Goal: Task Accomplishment & Management: Use online tool/utility

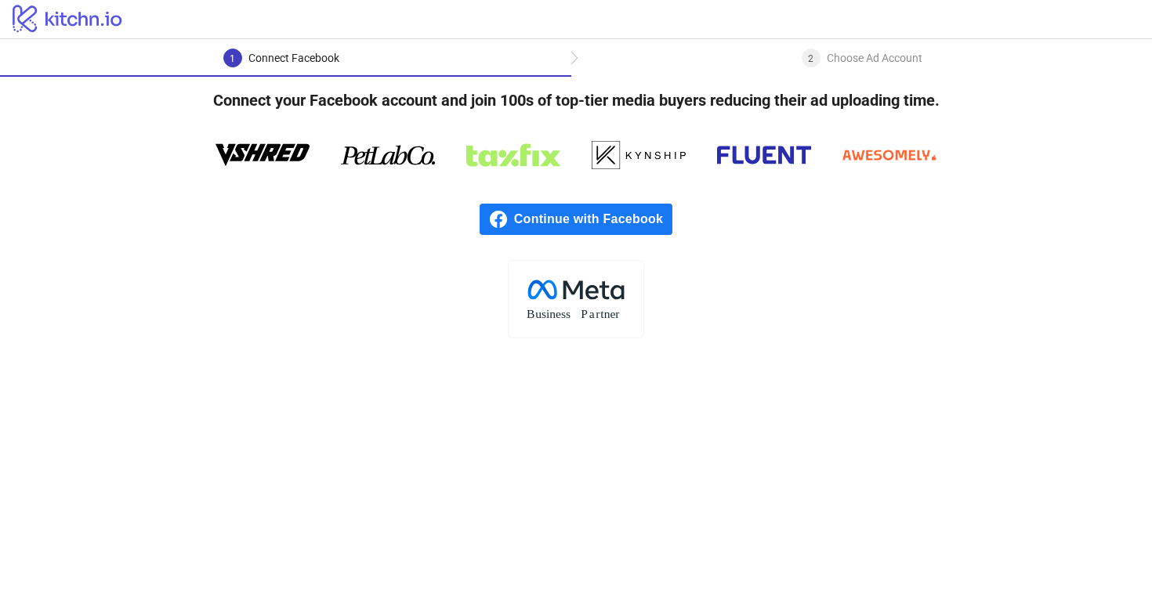
click at [547, 214] on span "Continue with Facebook" at bounding box center [593, 219] width 158 height 31
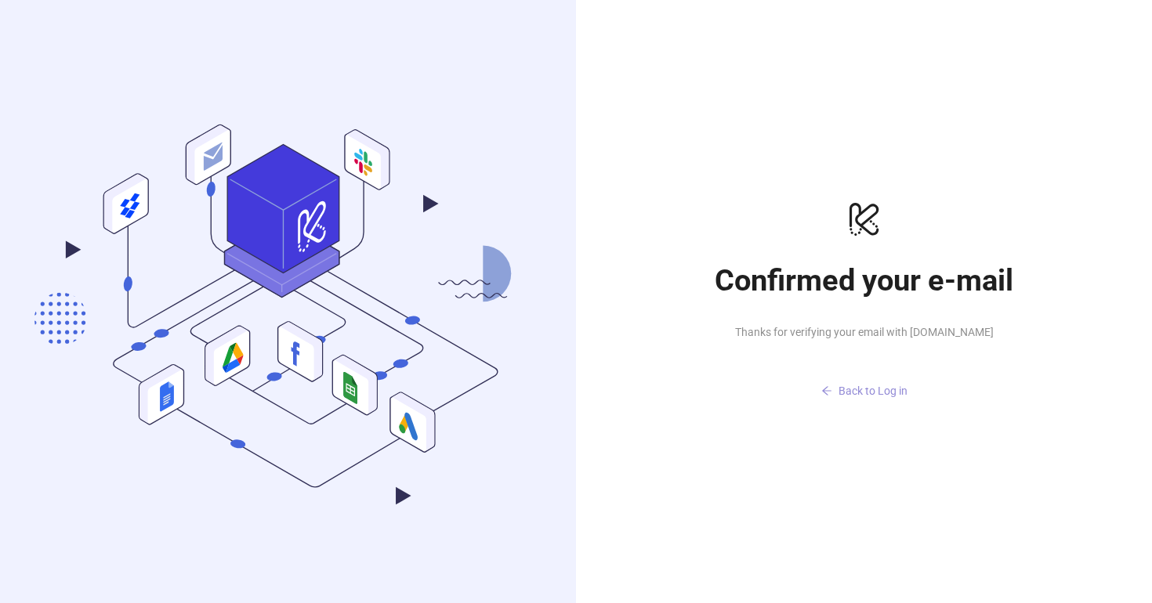
click at [862, 397] on span "Back to Log in" at bounding box center [873, 391] width 69 height 13
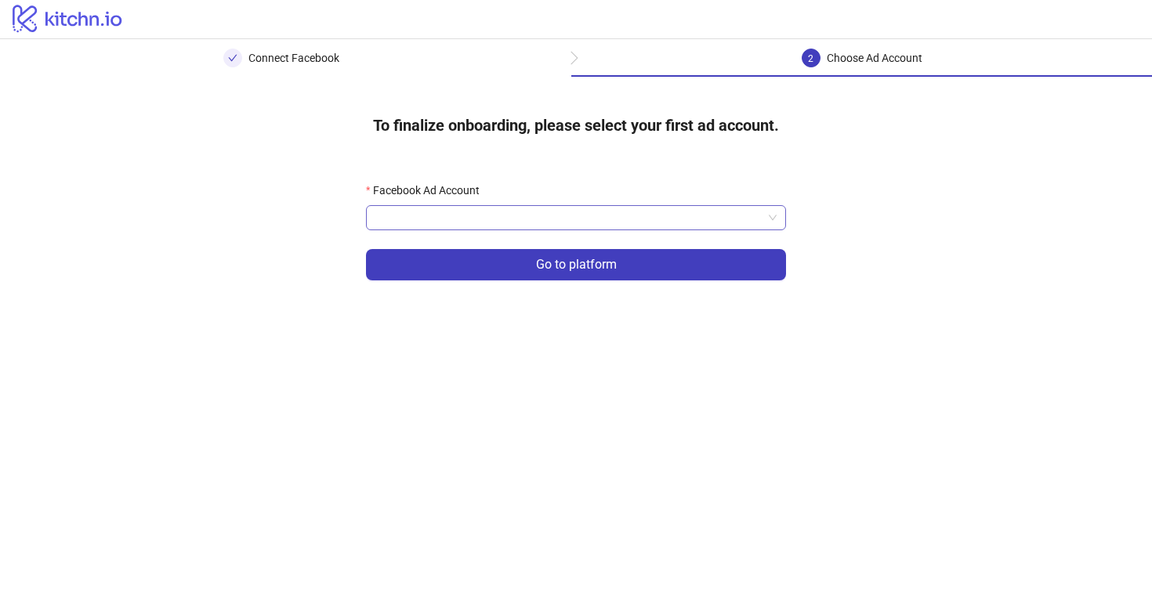
click at [613, 220] on input "Facebook Ad Account" at bounding box center [568, 218] width 387 height 24
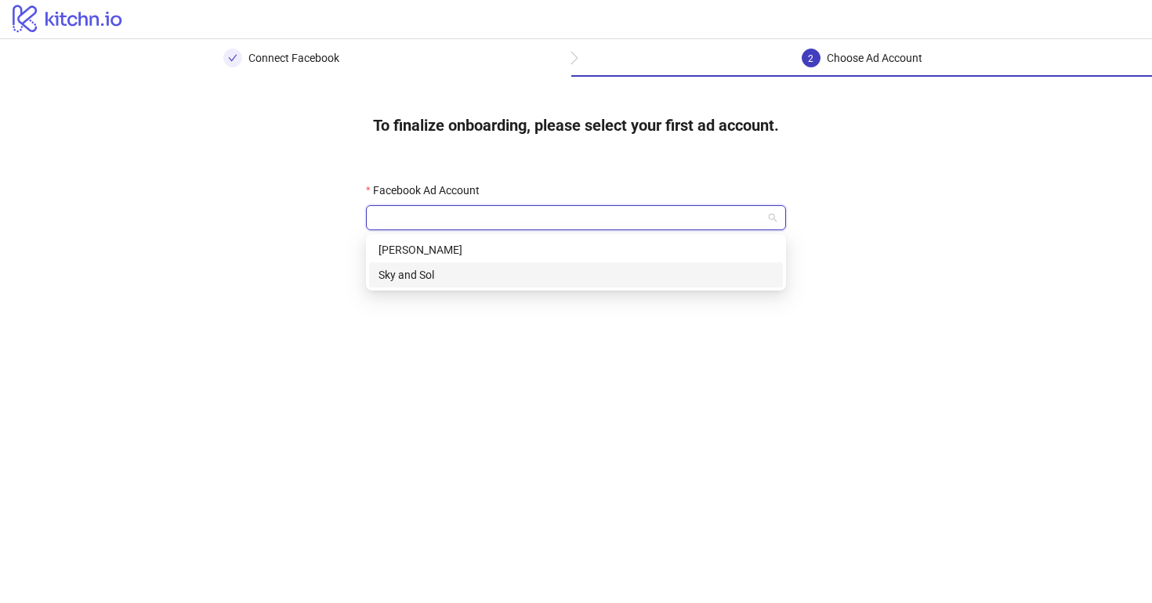
click at [556, 280] on div "Sky and Sol" at bounding box center [576, 274] width 395 height 17
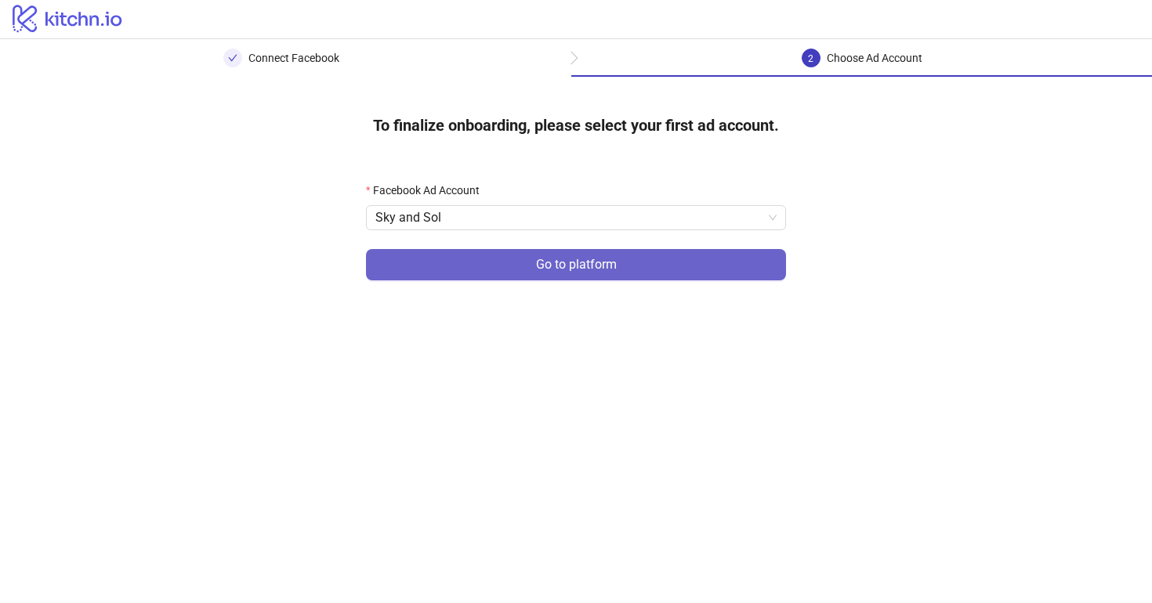
click at [558, 270] on span "Go to platform" at bounding box center [576, 265] width 81 height 14
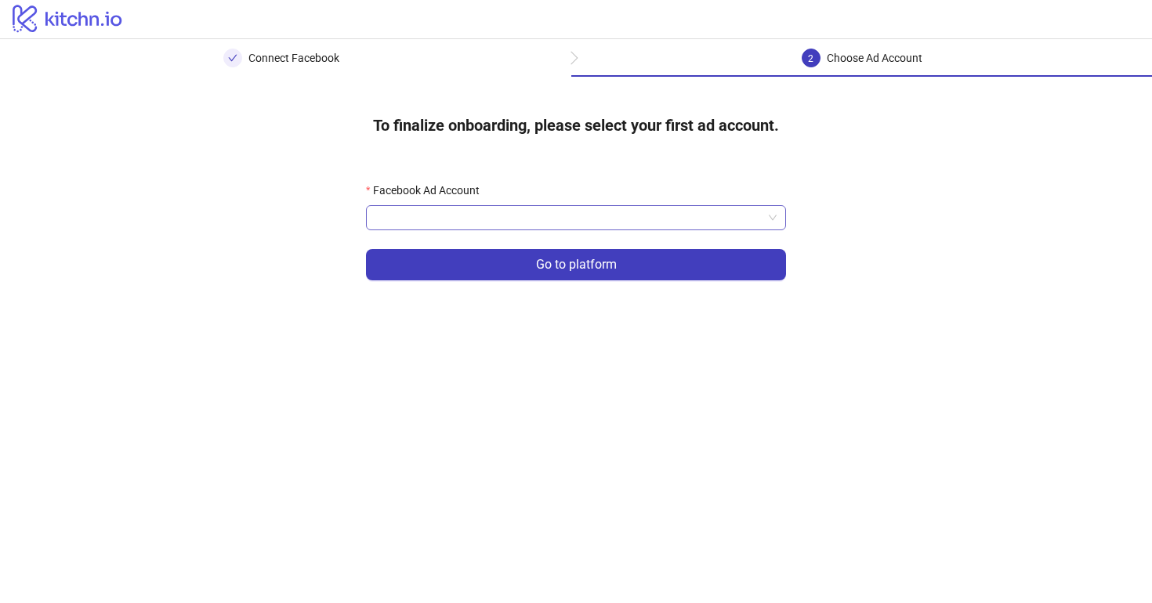
click at [545, 216] on input "Facebook Ad Account" at bounding box center [568, 218] width 387 height 24
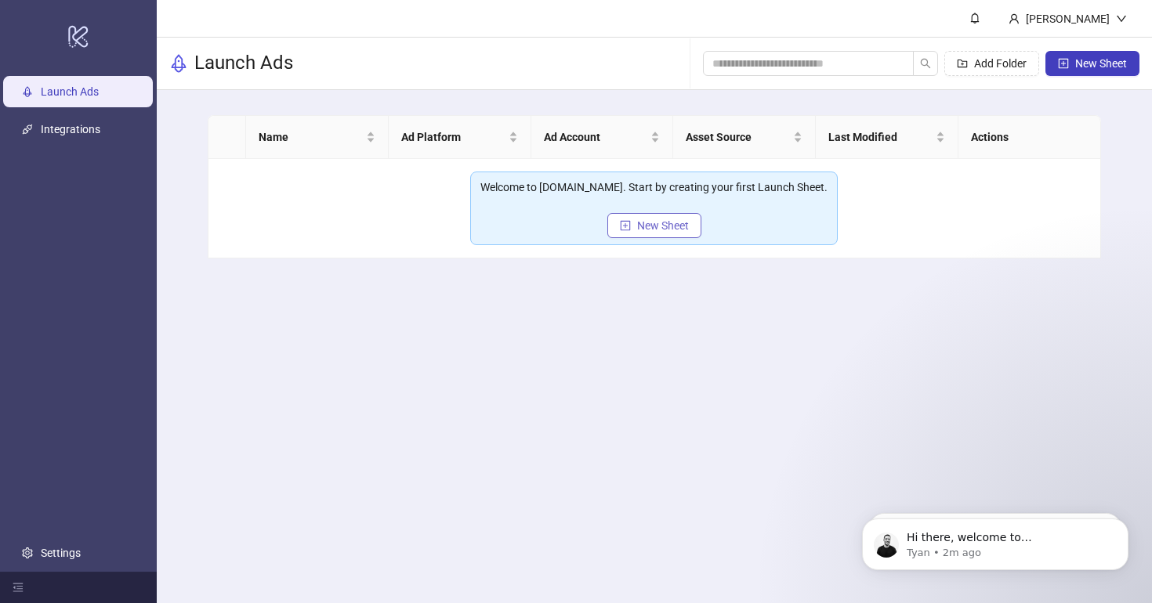
click at [665, 231] on span "New Sheet" at bounding box center [663, 225] width 52 height 13
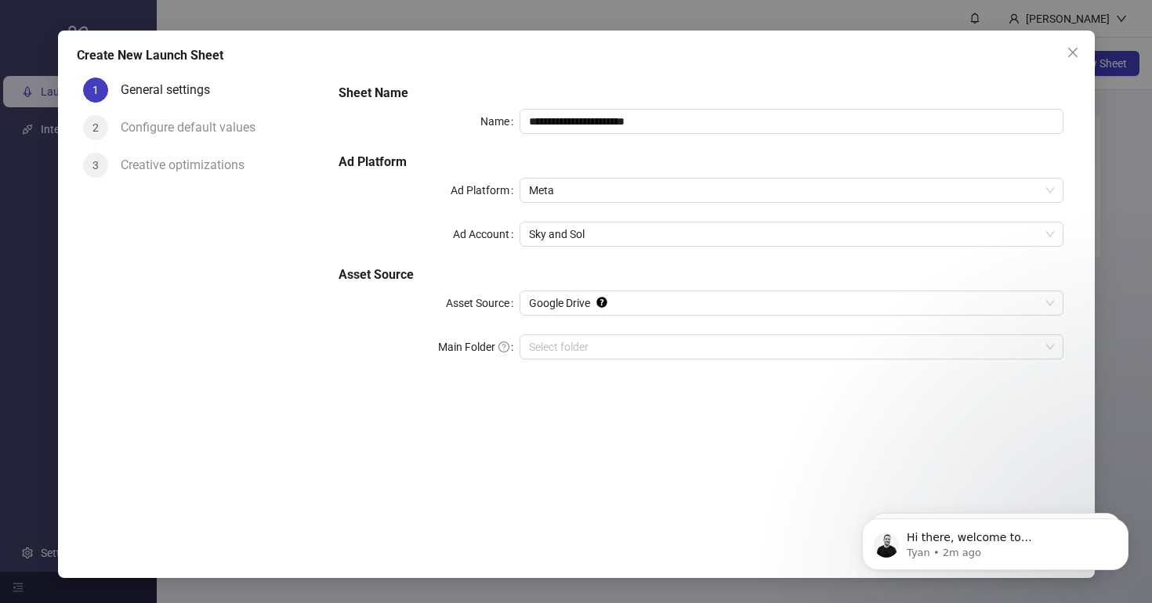
click at [618, 281] on h5 "Asset Source" at bounding box center [701, 275] width 724 height 19
click at [614, 296] on span "Google Drive" at bounding box center [791, 304] width 524 height 24
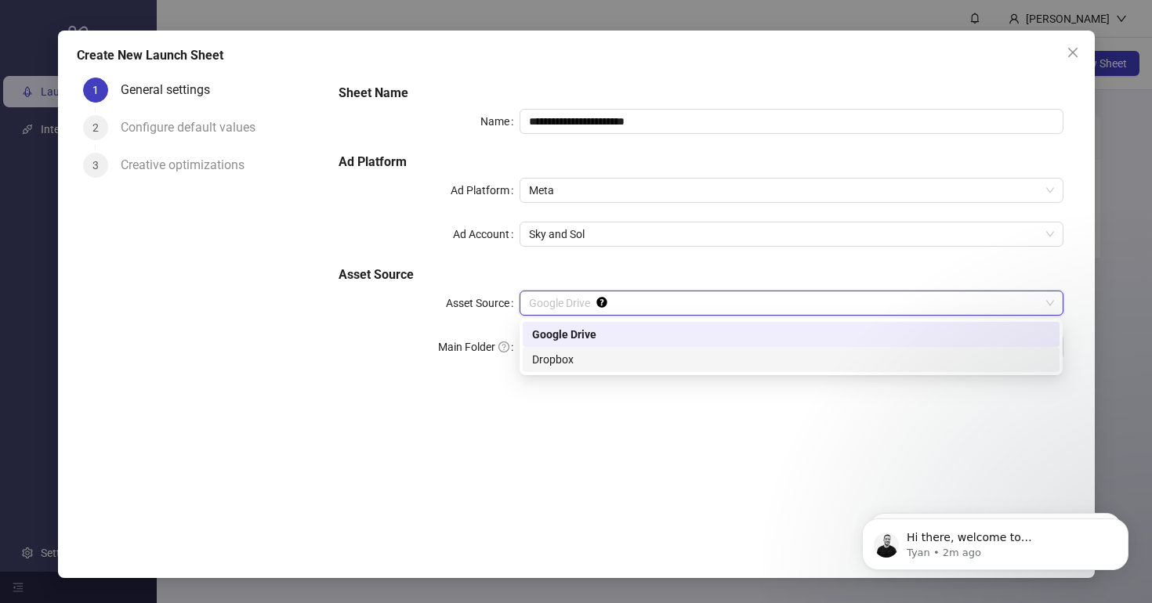
click at [592, 361] on div "Dropbox" at bounding box center [791, 359] width 518 height 17
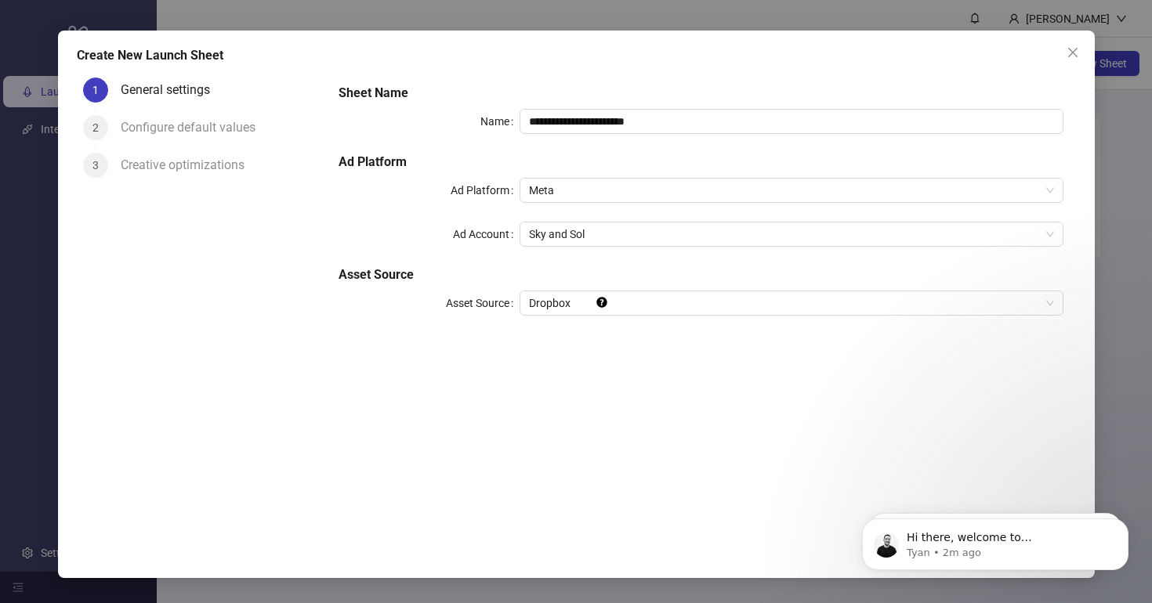
click at [616, 288] on div "**********" at bounding box center [700, 209] width 737 height 263
click at [647, 395] on div "**********" at bounding box center [700, 299] width 749 height 457
click at [865, 524] on div "Hi there, welcome to [DOMAIN_NAME]. I'll reach out via e-mail separately, but j…" at bounding box center [995, 545] width 266 height 52
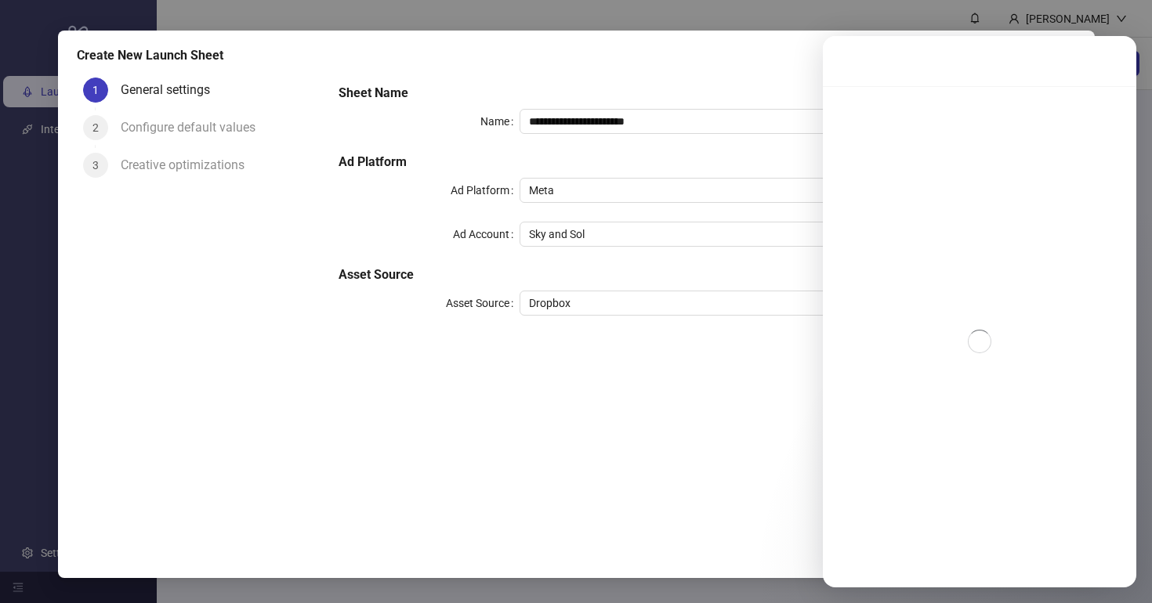
click at [715, 386] on div "**********" at bounding box center [700, 299] width 749 height 457
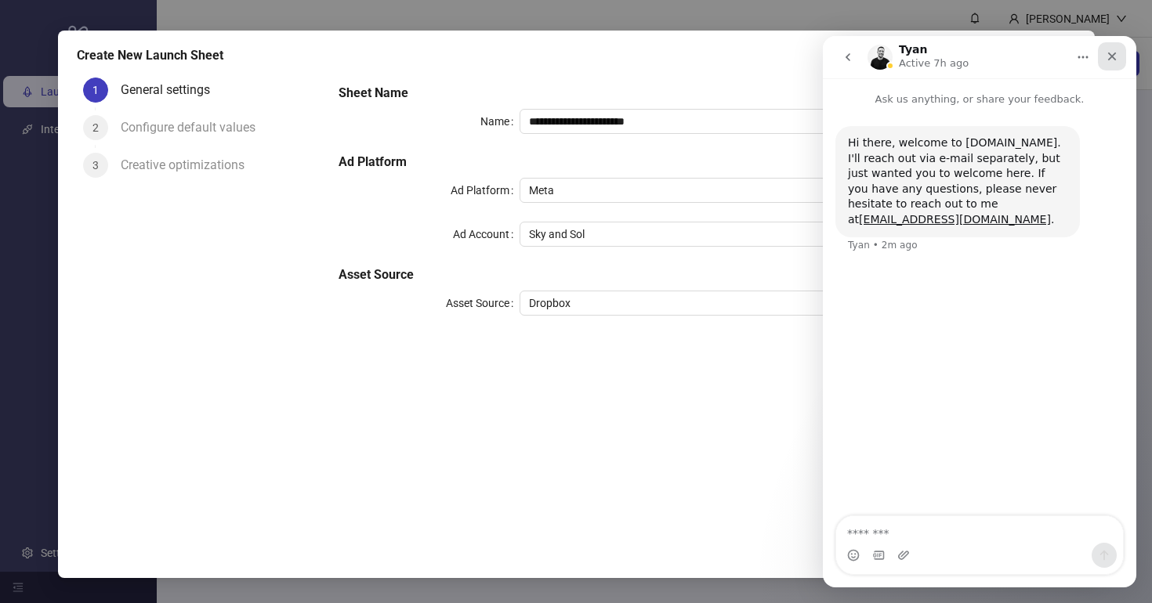
click at [1115, 53] on icon "Close" at bounding box center [1112, 57] width 9 height 9
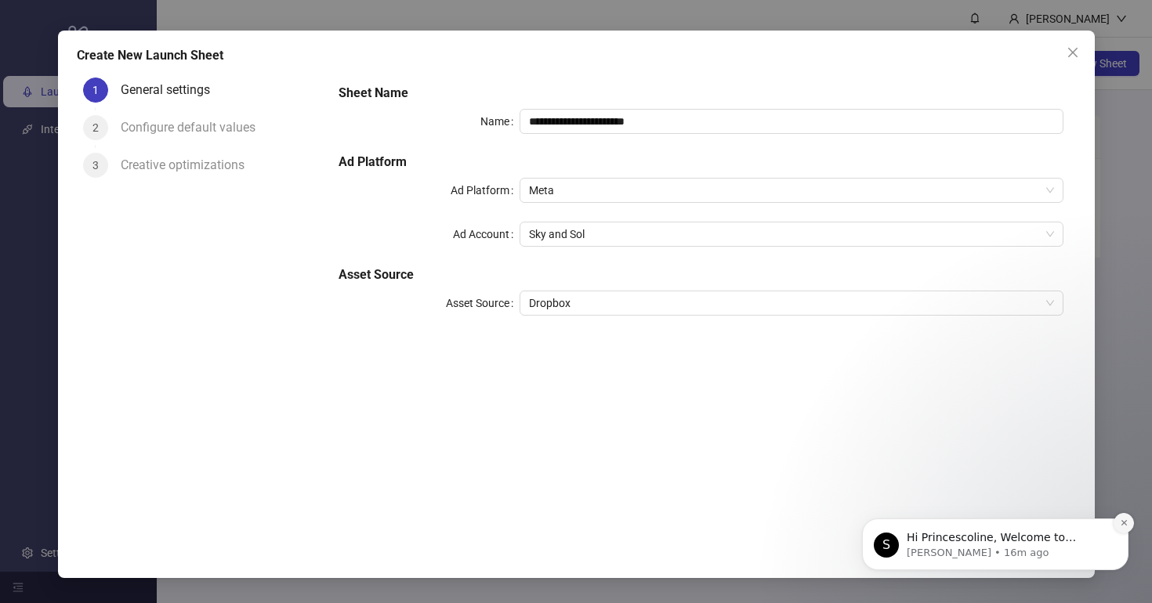
click at [1129, 531] on button "Dismiss notification" at bounding box center [1124, 523] width 20 height 20
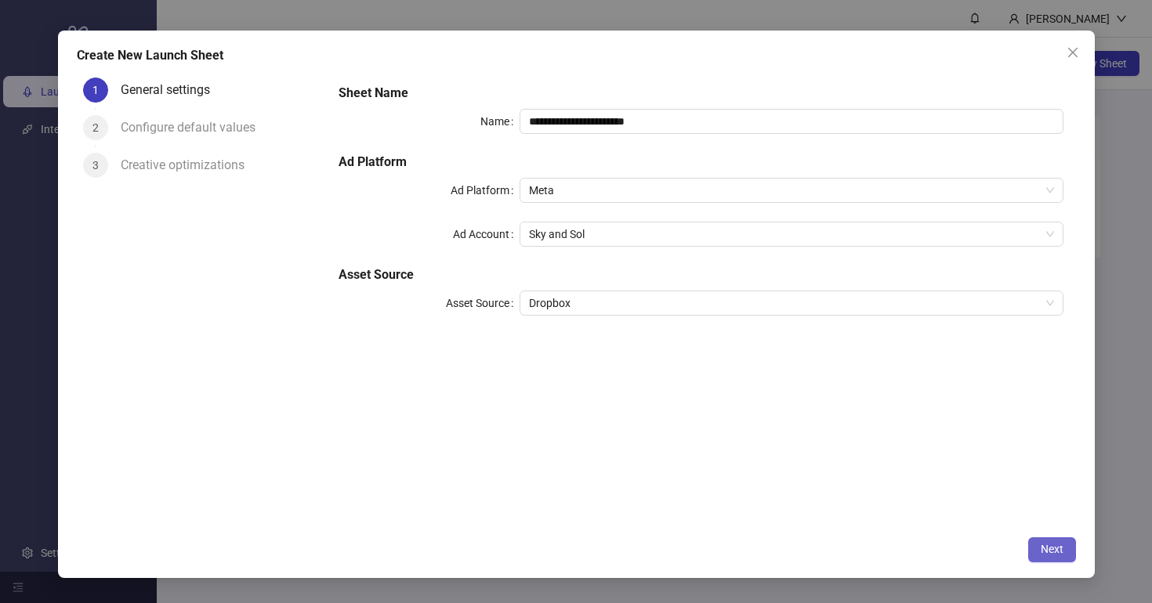
click at [1044, 546] on span "Next" at bounding box center [1052, 549] width 23 height 13
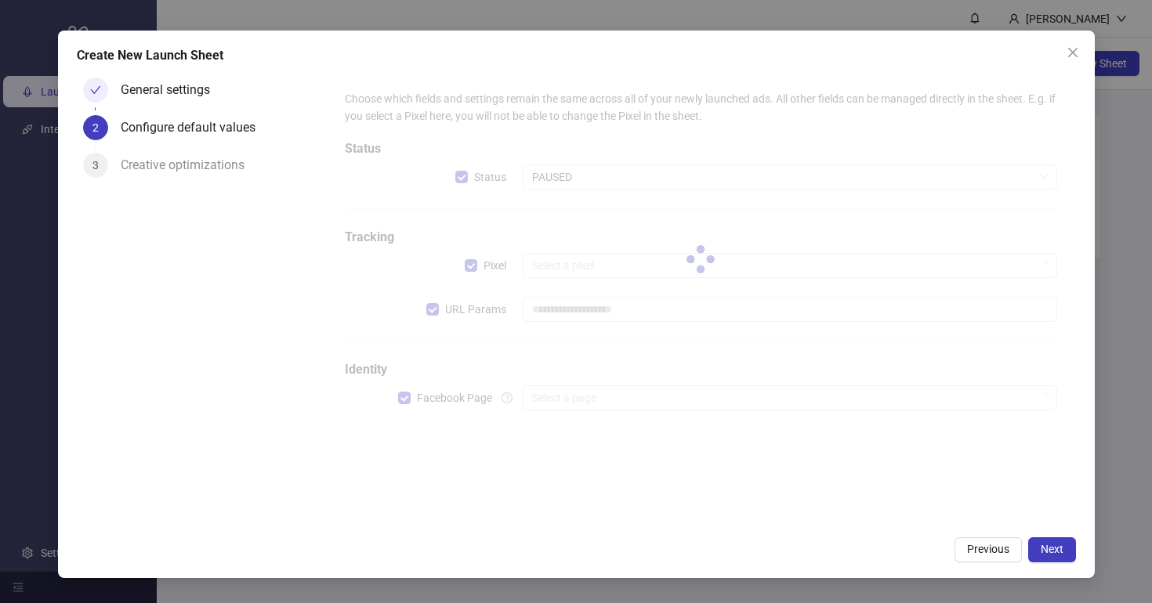
click at [463, 177] on div at bounding box center [700, 260] width 737 height 364
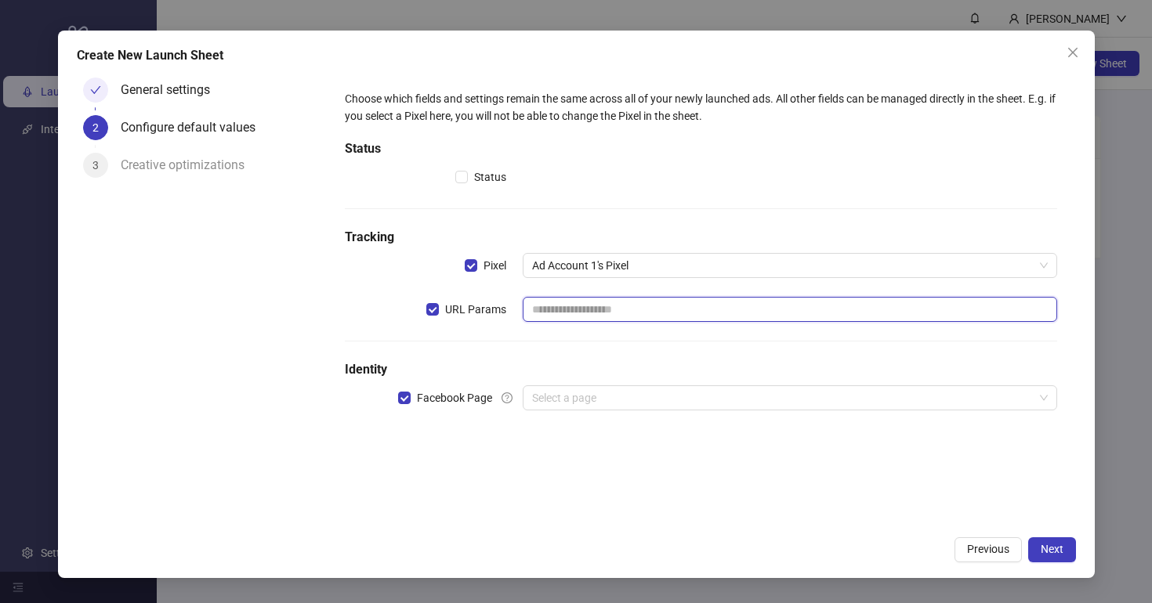
click at [573, 313] on input "text" at bounding box center [790, 309] width 534 height 25
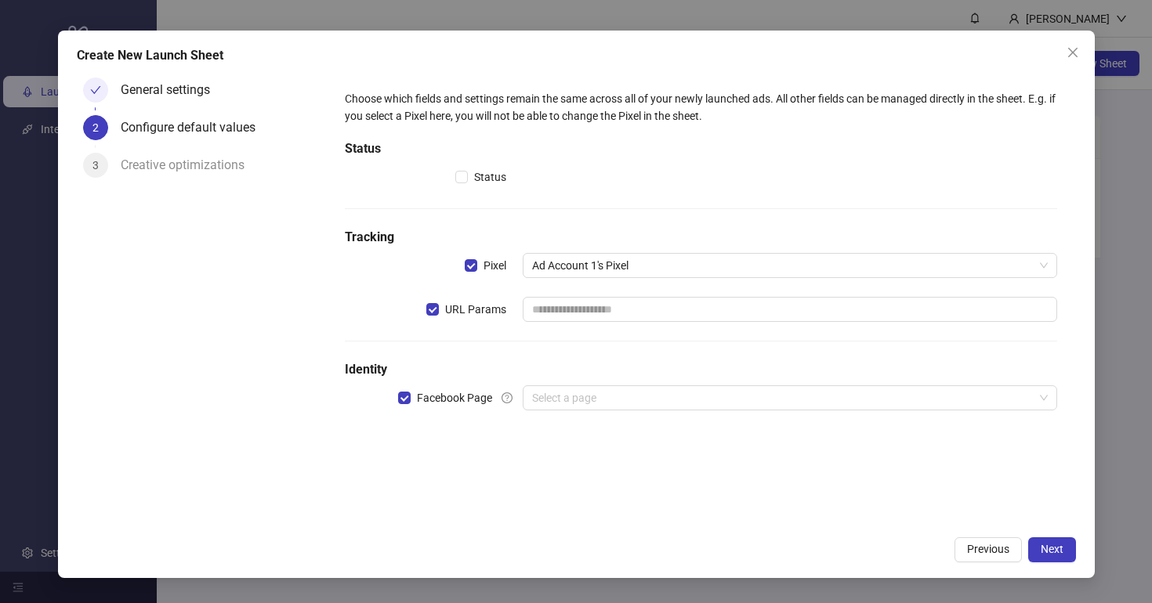
click at [426, 311] on div "URL Params" at bounding box center [434, 309] width 178 height 25
click at [567, 384] on div "Choose which fields and settings remain the same across all of your newly launc…" at bounding box center [701, 260] width 724 height 352
click at [567, 403] on input "search" at bounding box center [782, 398] width 501 height 24
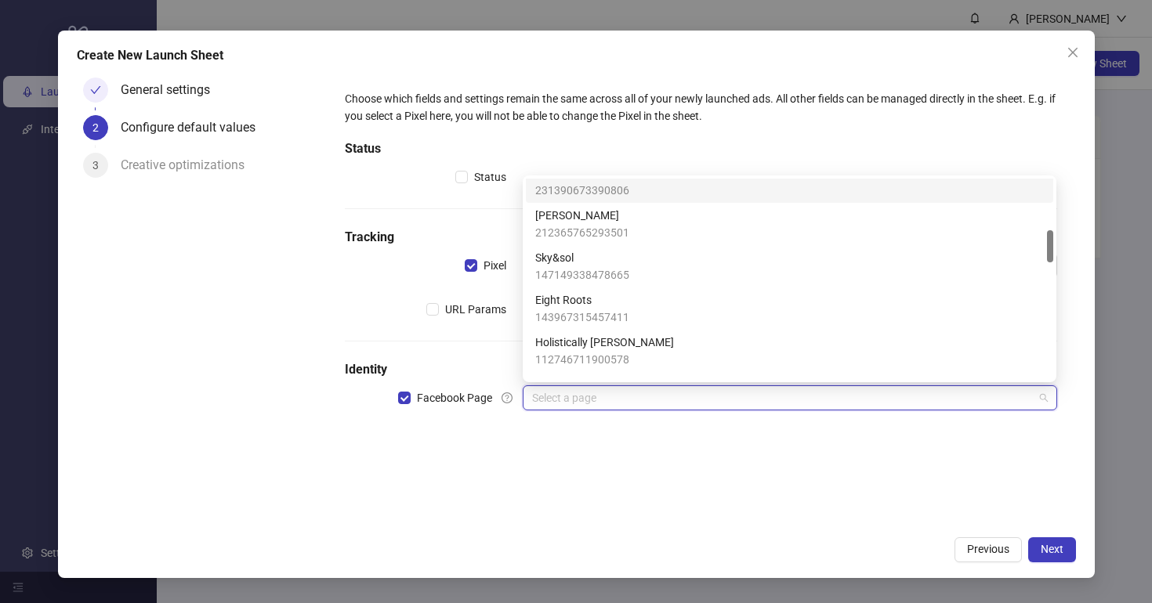
scroll to position [320, 0]
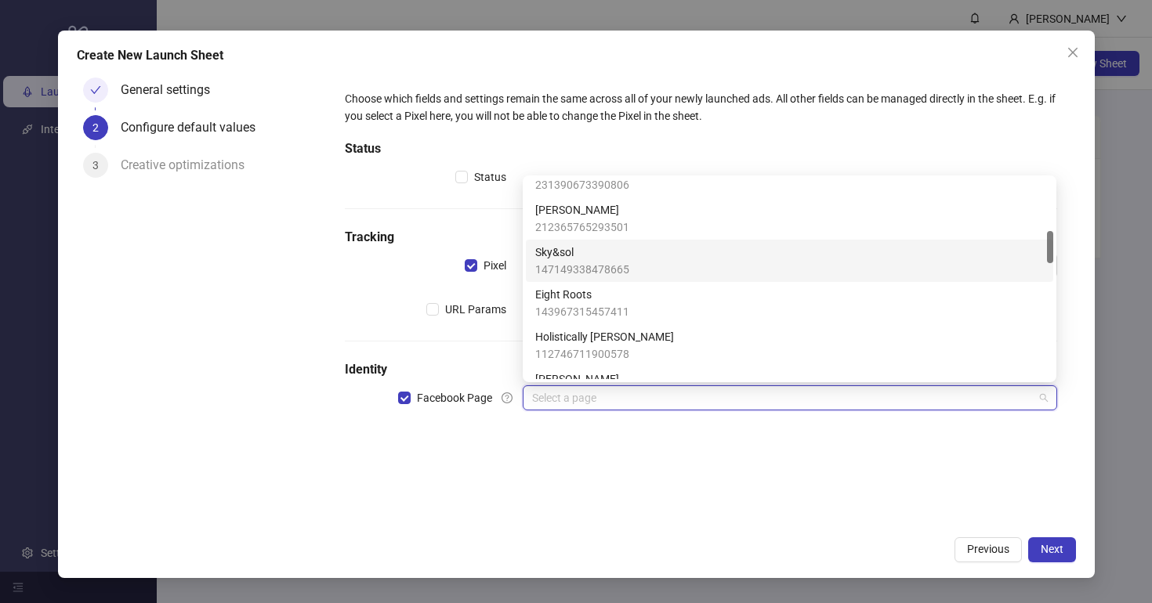
click at [601, 256] on span "Sky&sol" at bounding box center [582, 252] width 94 height 17
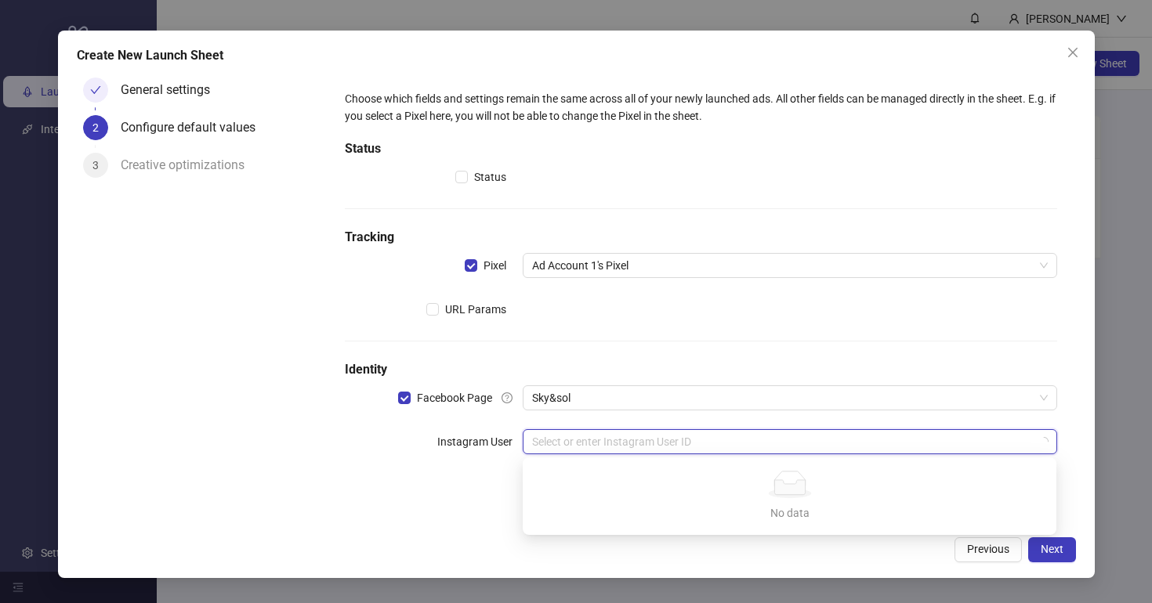
click at [614, 446] on input "search" at bounding box center [782, 442] width 501 height 24
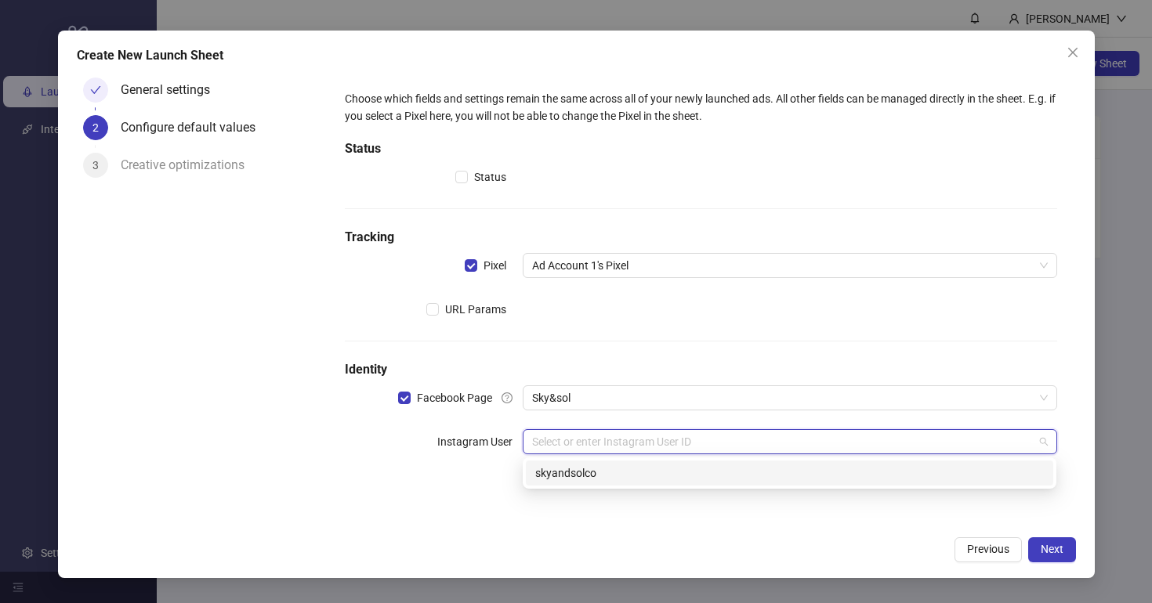
click at [608, 467] on div "skyandsolco" at bounding box center [789, 473] width 509 height 17
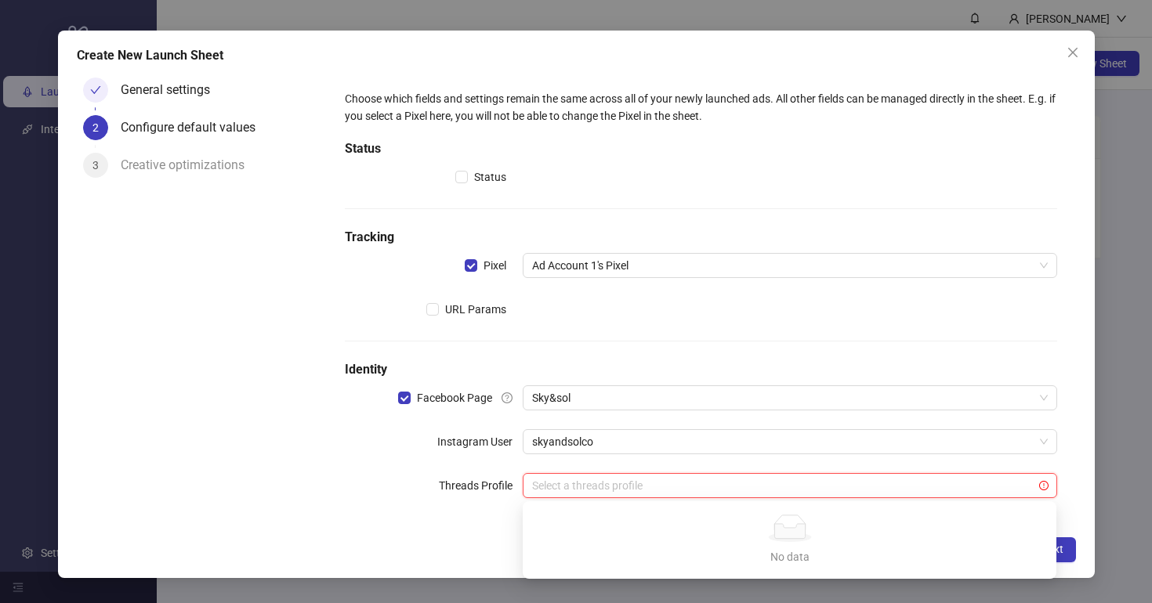
click at [615, 490] on input "search" at bounding box center [782, 486] width 501 height 24
click at [611, 462] on div "Choose which fields and settings remain the same across all of your newly launc…" at bounding box center [701, 304] width 724 height 440
click at [1060, 551] on span "Next" at bounding box center [1052, 549] width 23 height 13
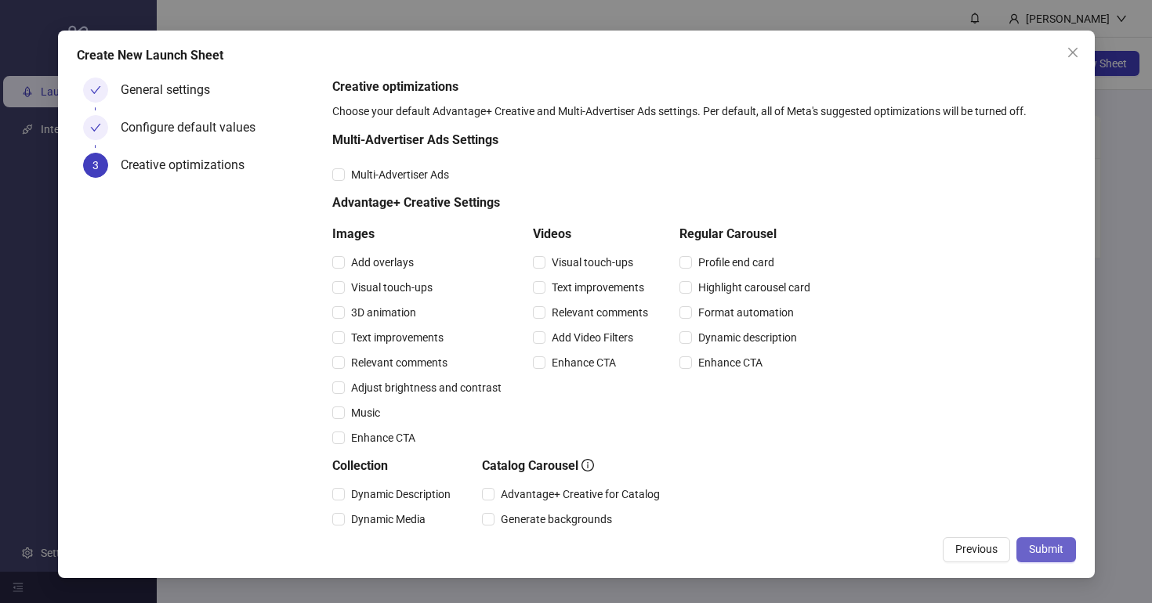
click at [1056, 546] on span "Submit" at bounding box center [1046, 549] width 34 height 13
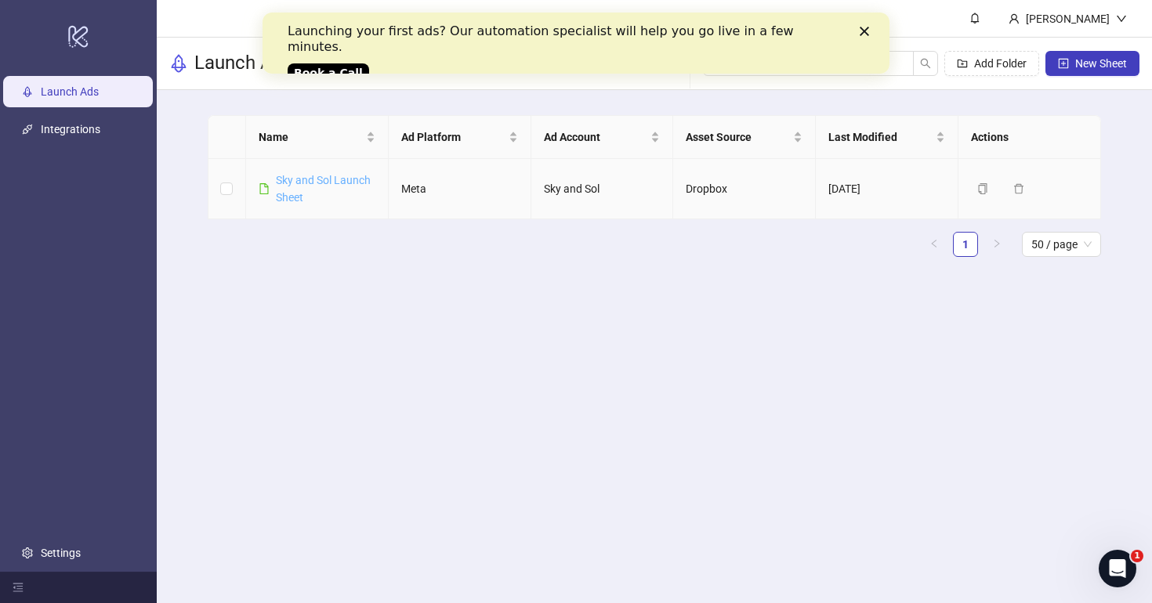
click at [305, 180] on link "Sky and Sol Launch Sheet" at bounding box center [323, 189] width 95 height 30
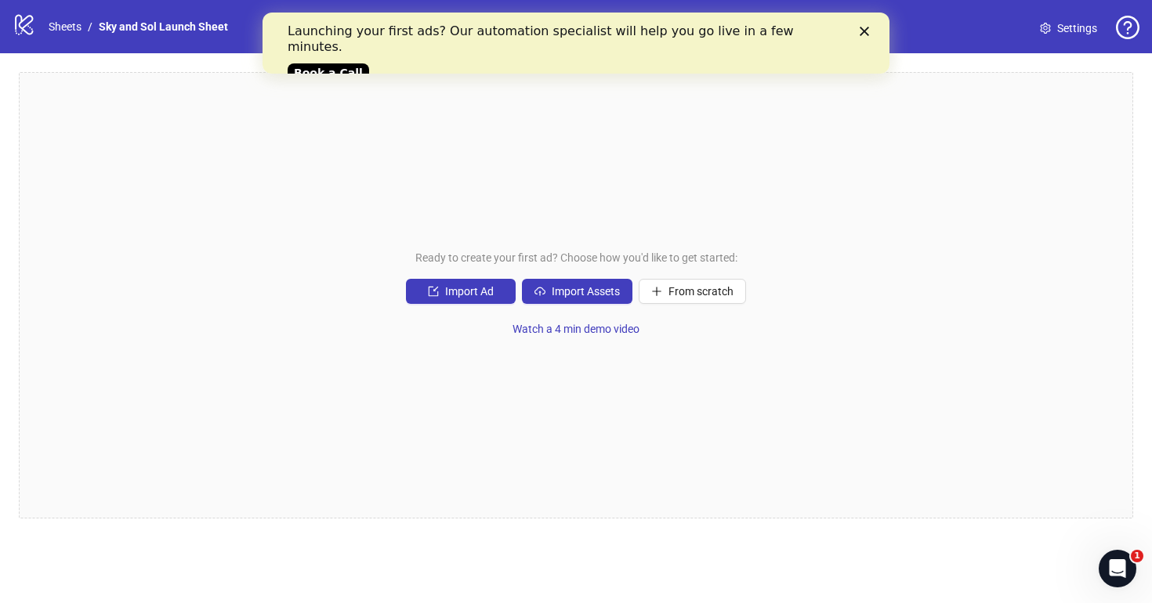
click at [874, 28] on div "Close" at bounding box center [868, 31] width 16 height 9
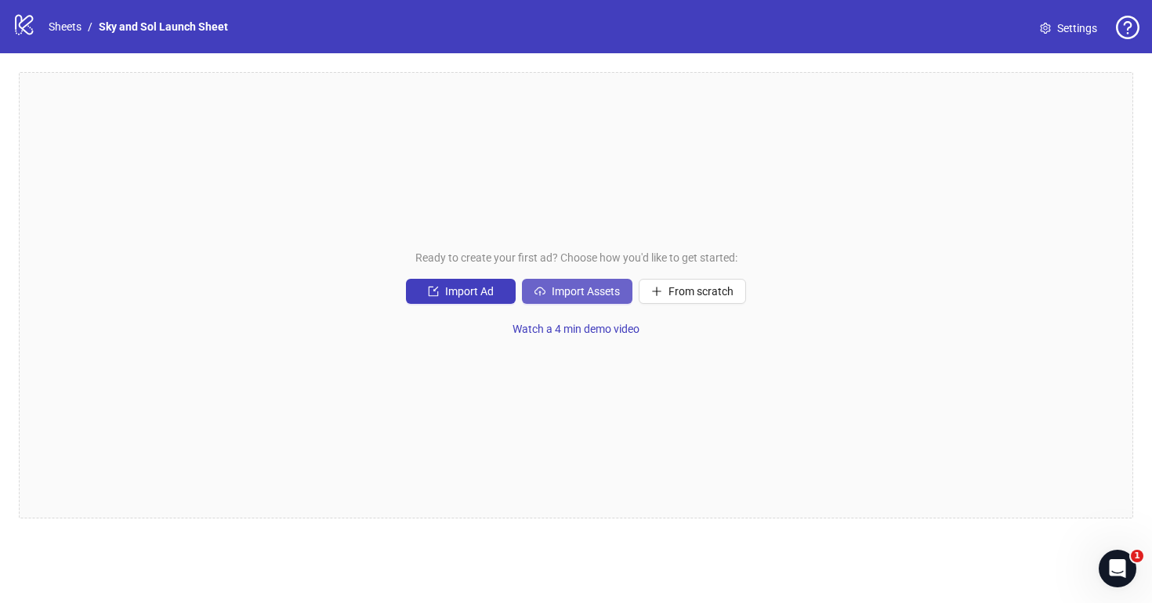
click at [552, 293] on span "Import Assets" at bounding box center [586, 291] width 68 height 13
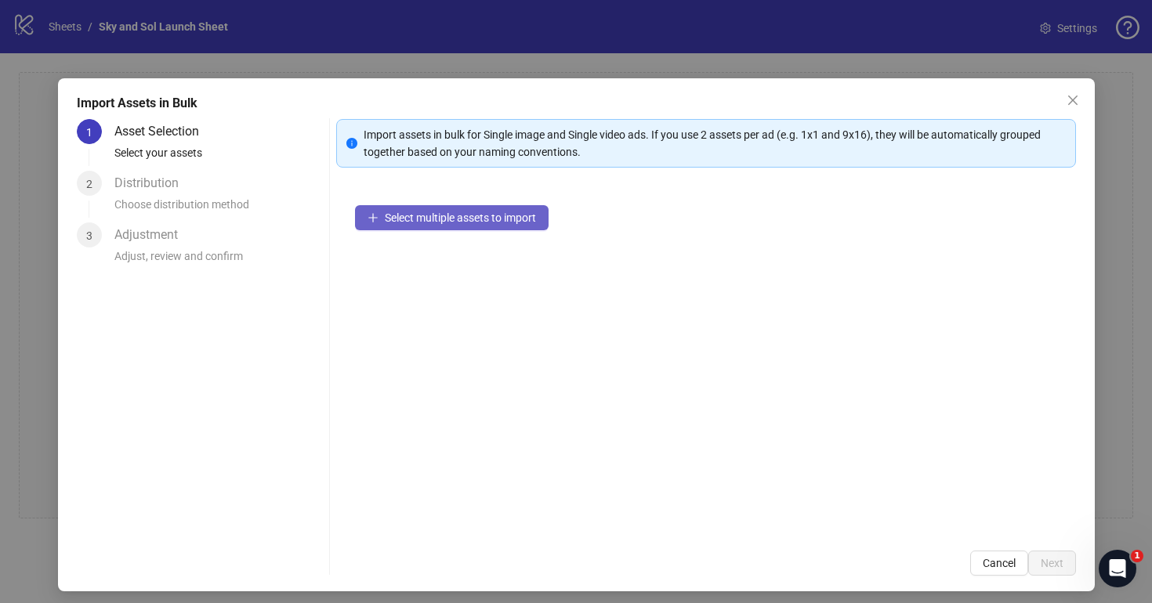
click at [407, 223] on span "Select multiple assets to import" at bounding box center [460, 218] width 151 height 13
click at [252, 38] on div "Import Assets in Bulk 1 Asset Selection Select your assets 2 Distribution Choos…" at bounding box center [576, 301] width 1152 height 603
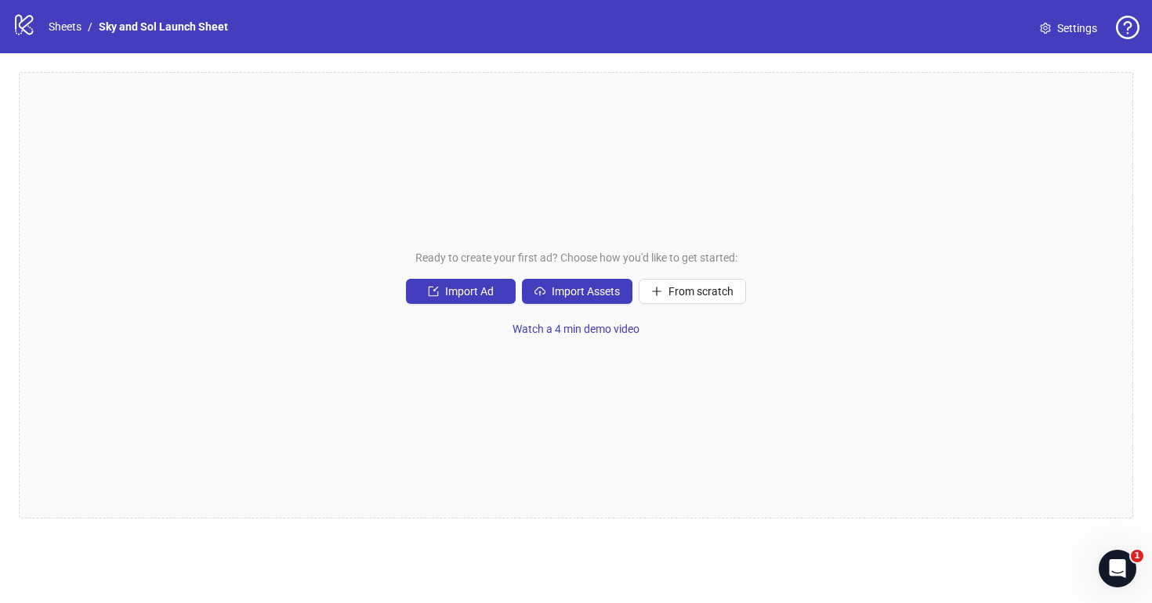
click at [35, 24] on icon "logo/logo-mobile" at bounding box center [25, 25] width 24 height 24
click at [25, 30] on icon "logo/logo-mobile" at bounding box center [25, 25] width 24 height 24
click at [1045, 24] on icon "setting" at bounding box center [1045, 28] width 11 height 11
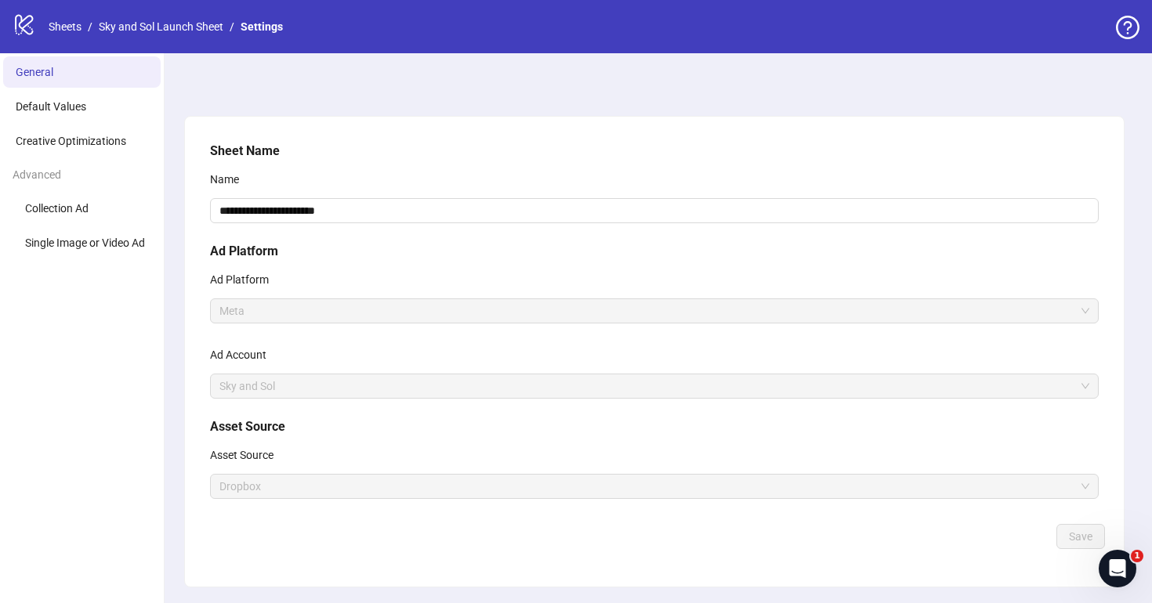
scroll to position [47, 0]
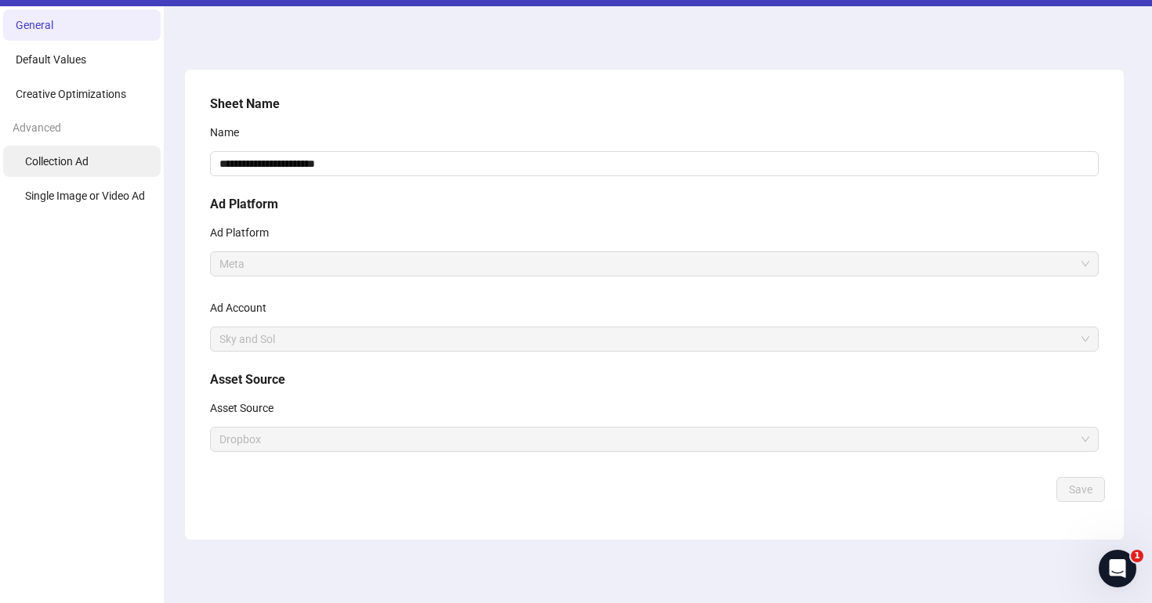
click at [89, 163] on span "Collection Ad" at bounding box center [56, 161] width 63 height 13
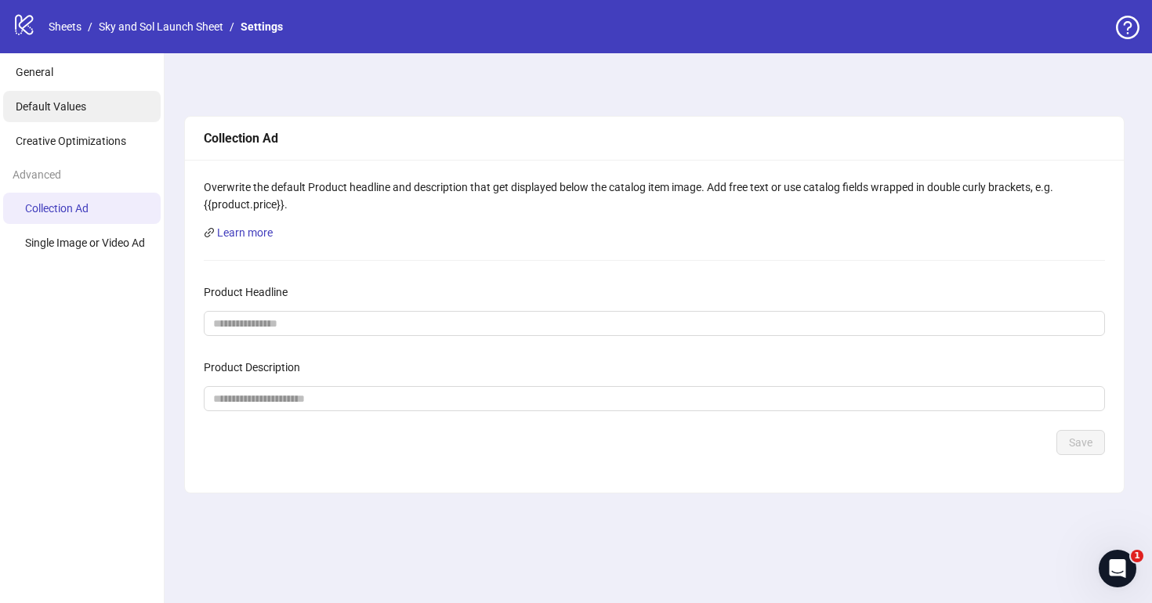
click at [89, 121] on li "Default Values" at bounding box center [82, 106] width 158 height 31
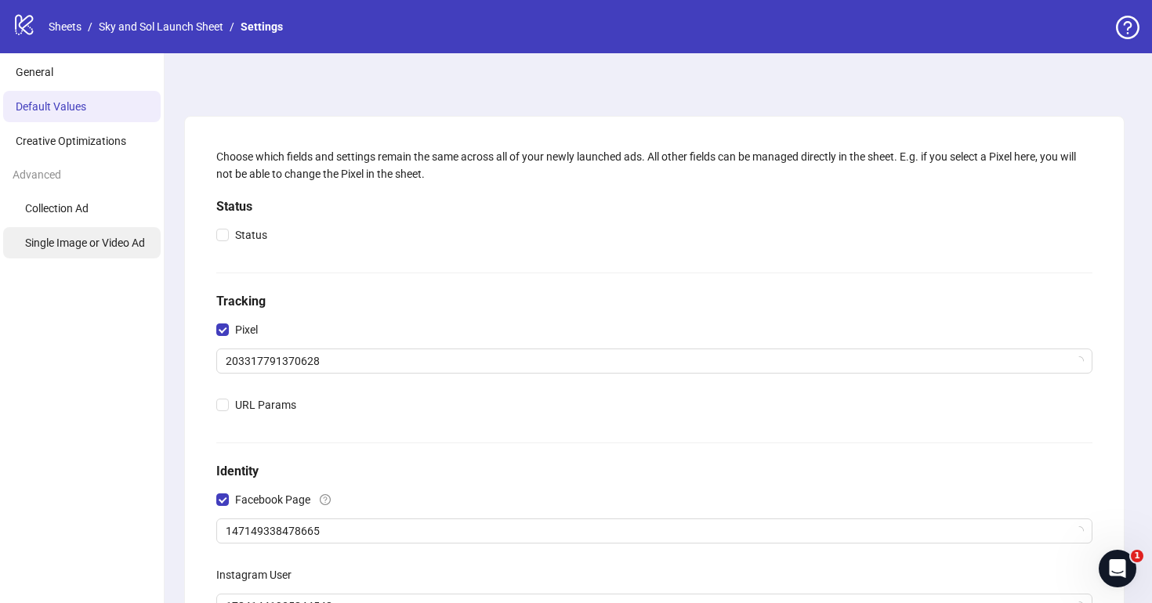
click at [82, 232] on li "Single Image or Video Ad" at bounding box center [82, 242] width 158 height 31
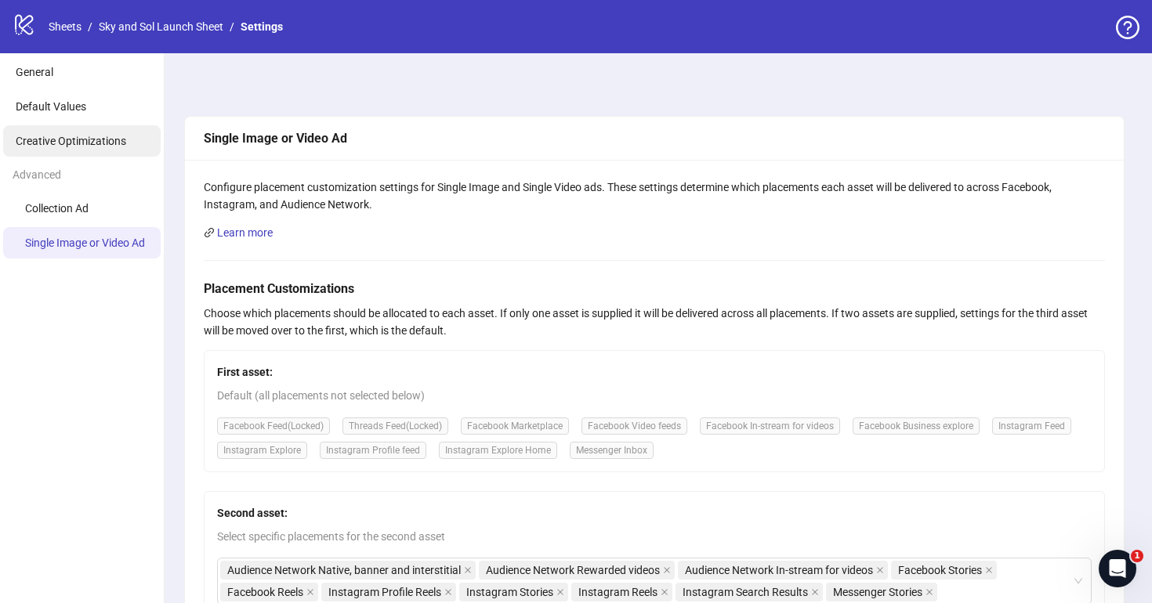
click at [118, 139] on span "Creative Optimizations" at bounding box center [71, 141] width 111 height 13
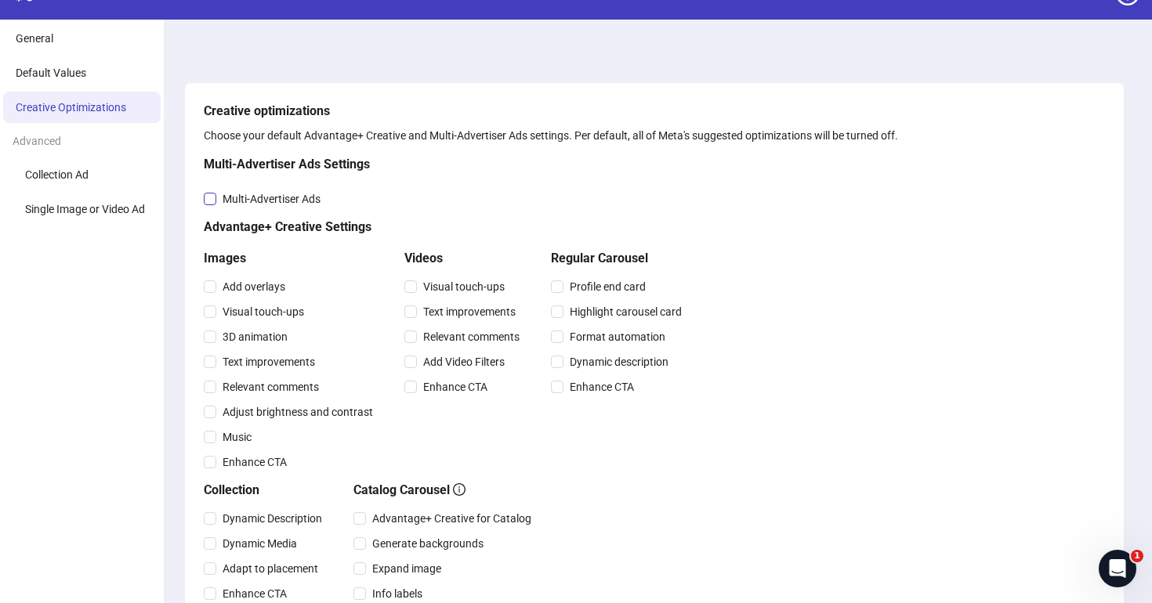
scroll to position [35, 0]
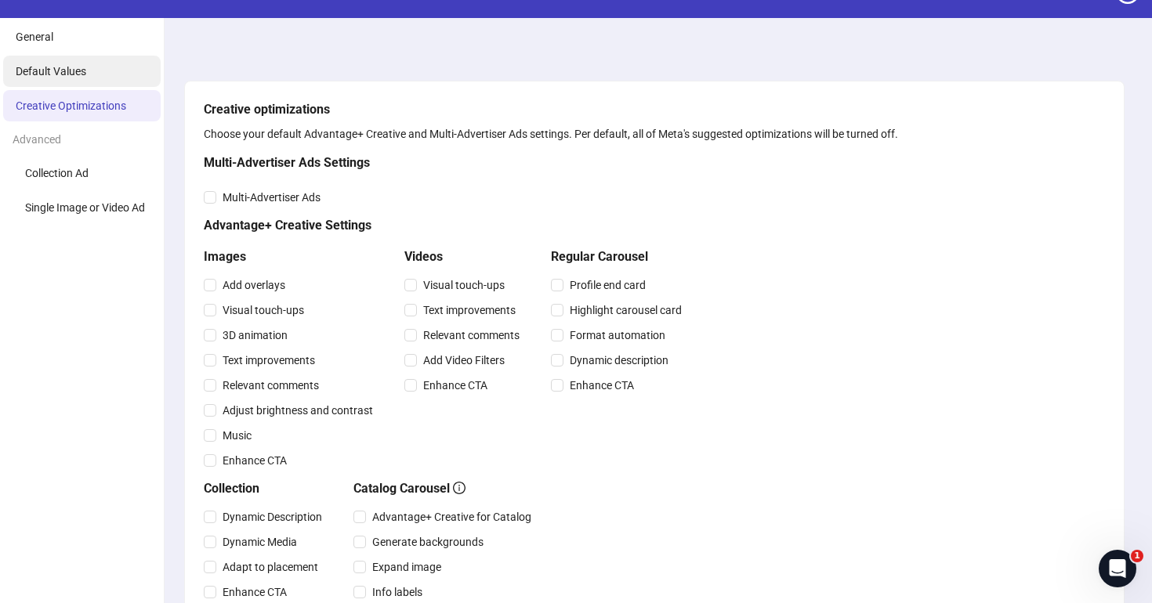
click at [104, 78] on li "Default Values" at bounding box center [82, 71] width 158 height 31
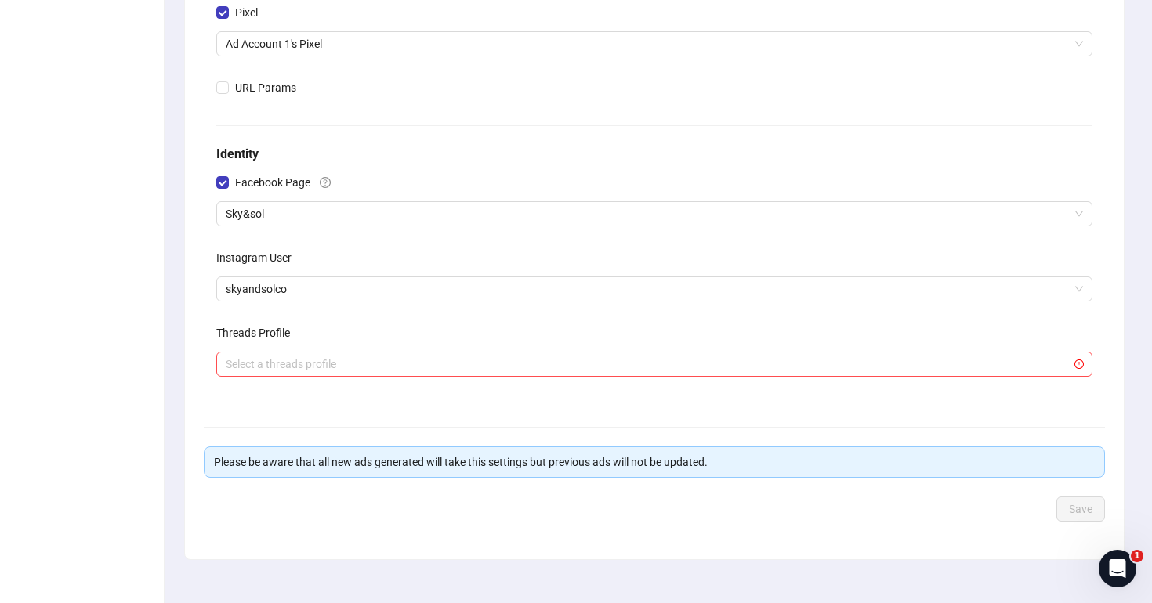
scroll to position [321, 0]
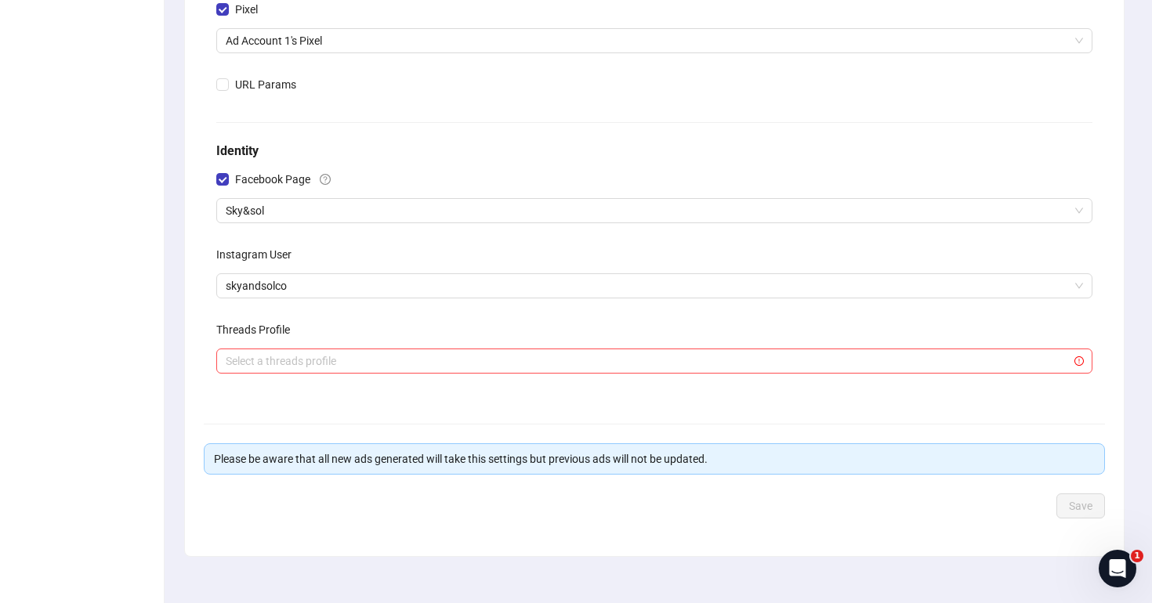
click at [328, 251] on div "Instagram User" at bounding box center [654, 257] width 876 height 31
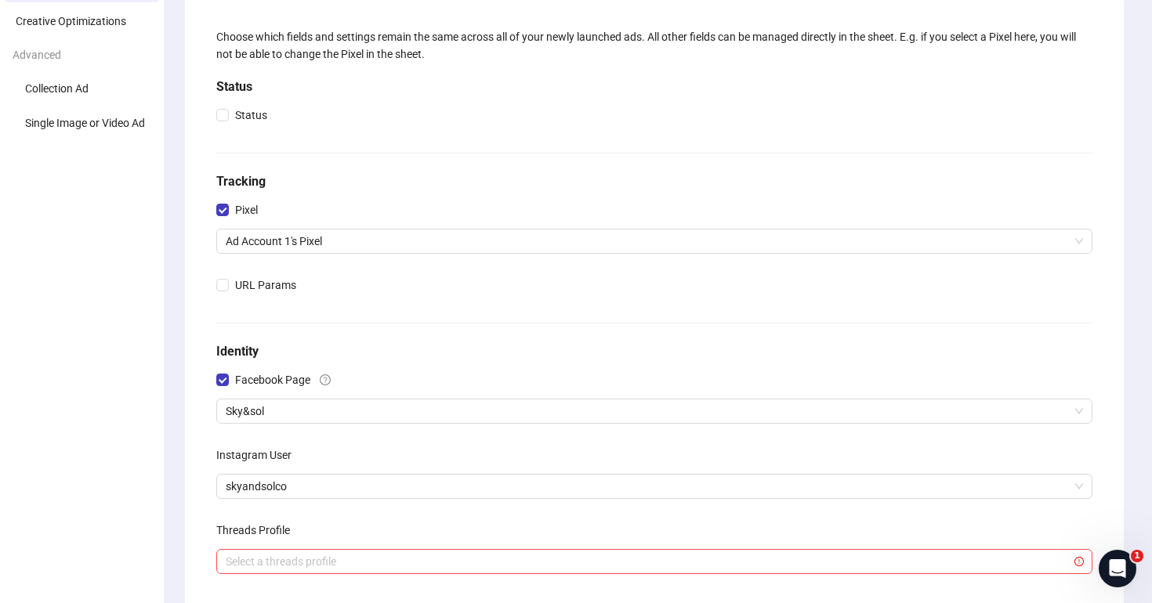
scroll to position [114, 0]
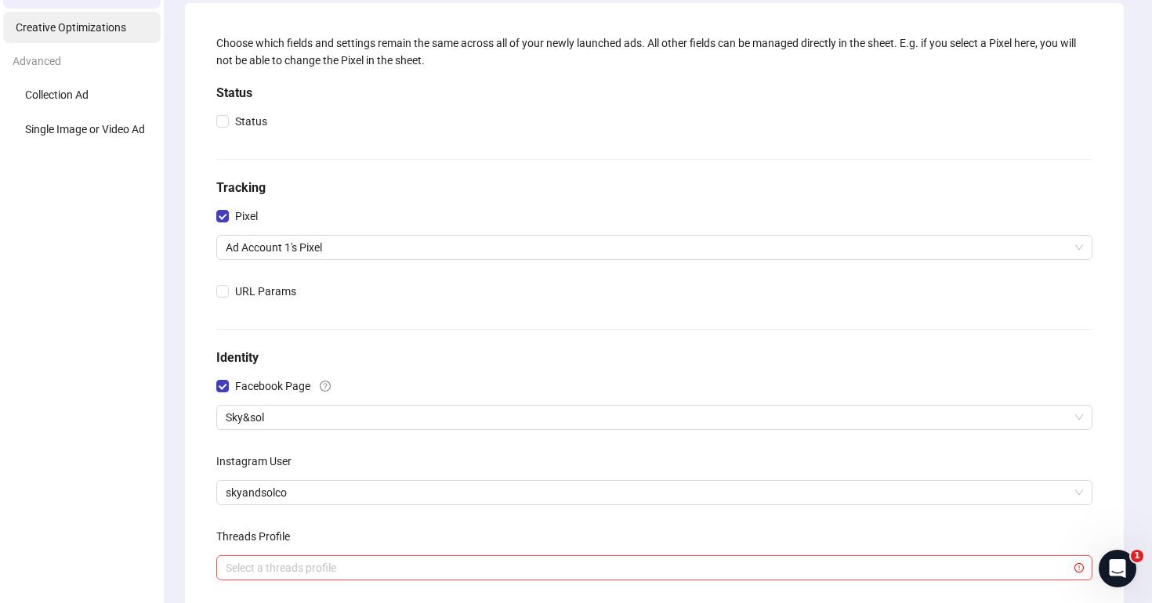
click at [121, 34] on li "Creative Optimizations" at bounding box center [82, 27] width 158 height 31
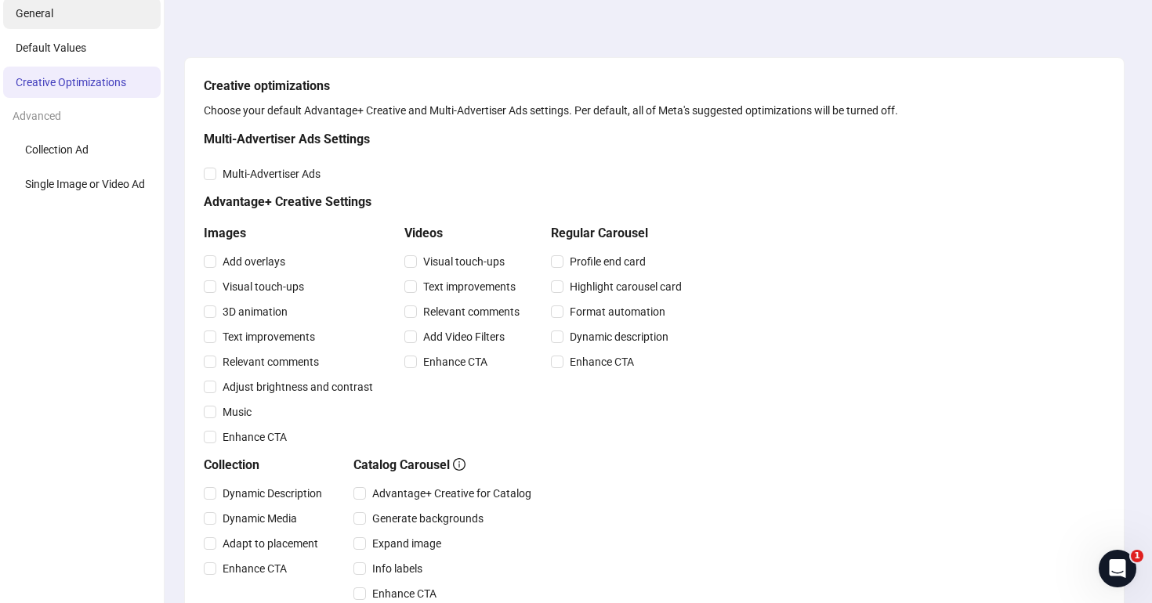
click at [64, 21] on li "General" at bounding box center [82, 13] width 158 height 31
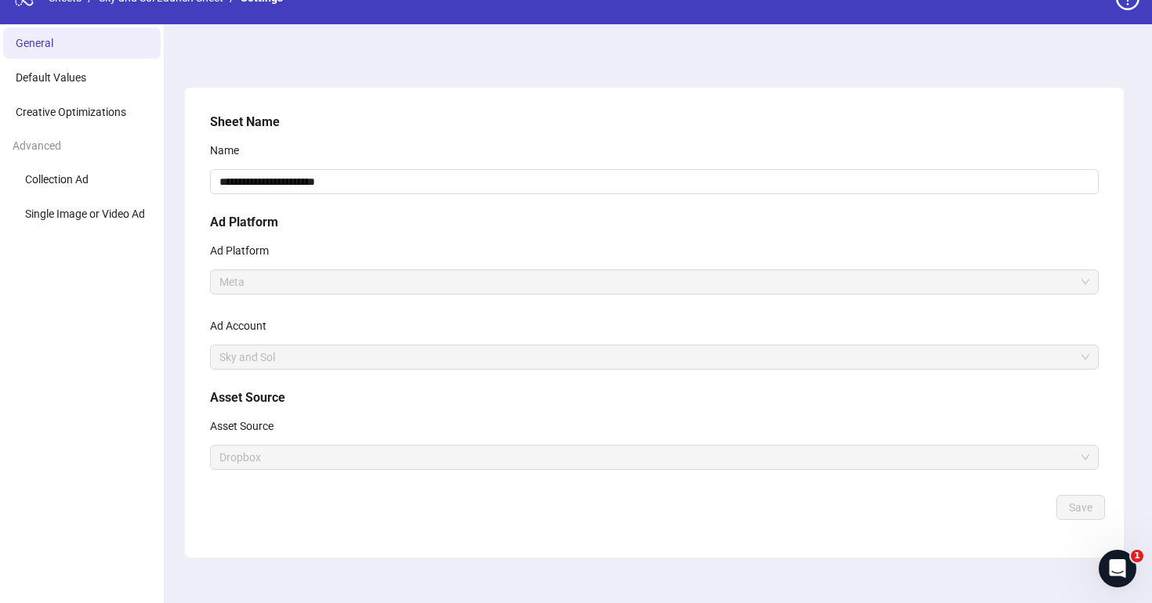
scroll to position [27, 0]
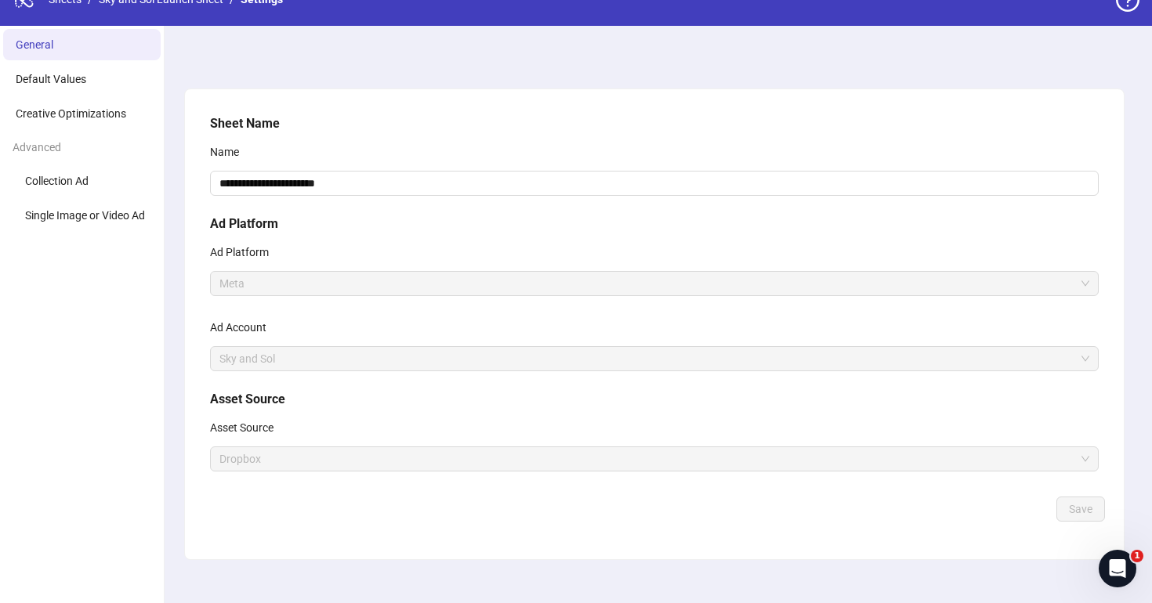
click at [339, 449] on span "Dropbox" at bounding box center [654, 459] width 870 height 24
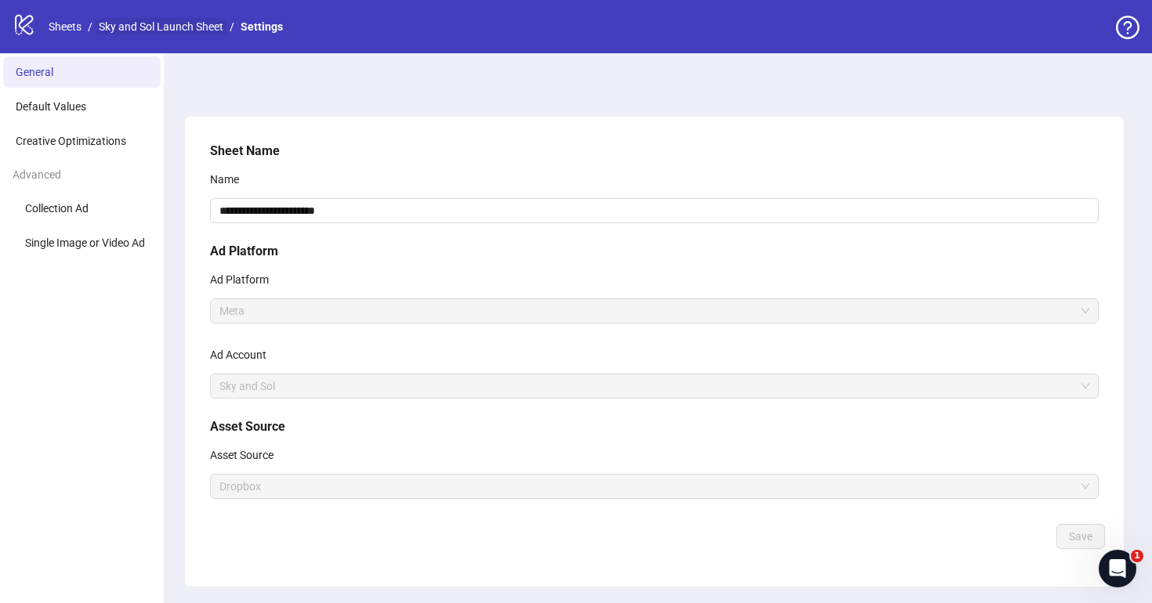
click at [157, 31] on link "Sky and Sol Launch Sheet" at bounding box center [161, 26] width 131 height 17
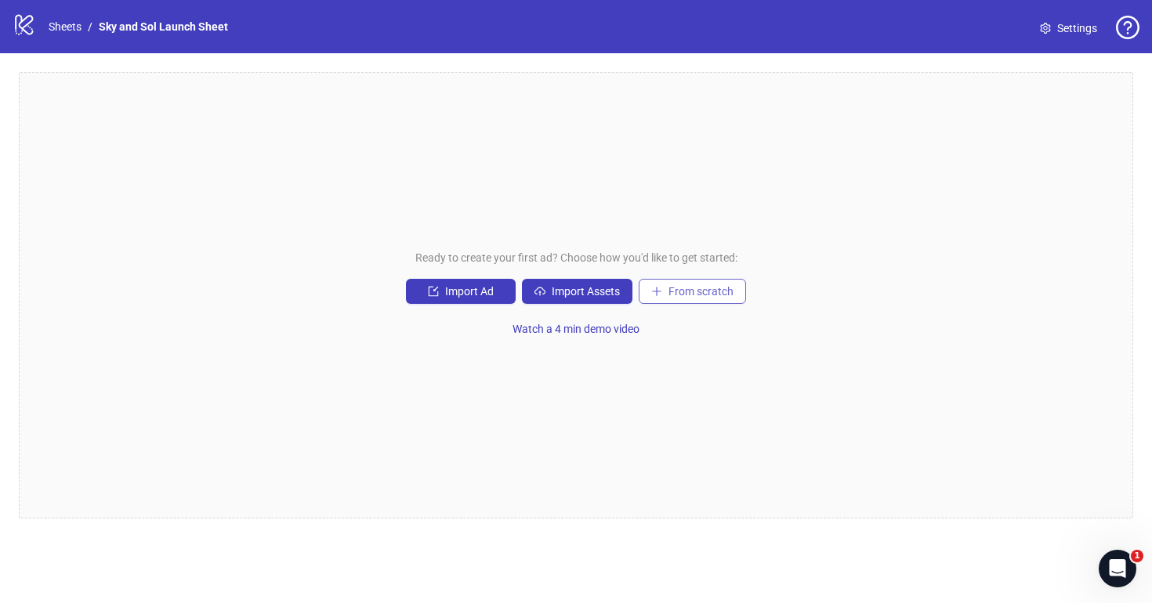
click at [689, 302] on button "From scratch" at bounding box center [692, 291] width 107 height 25
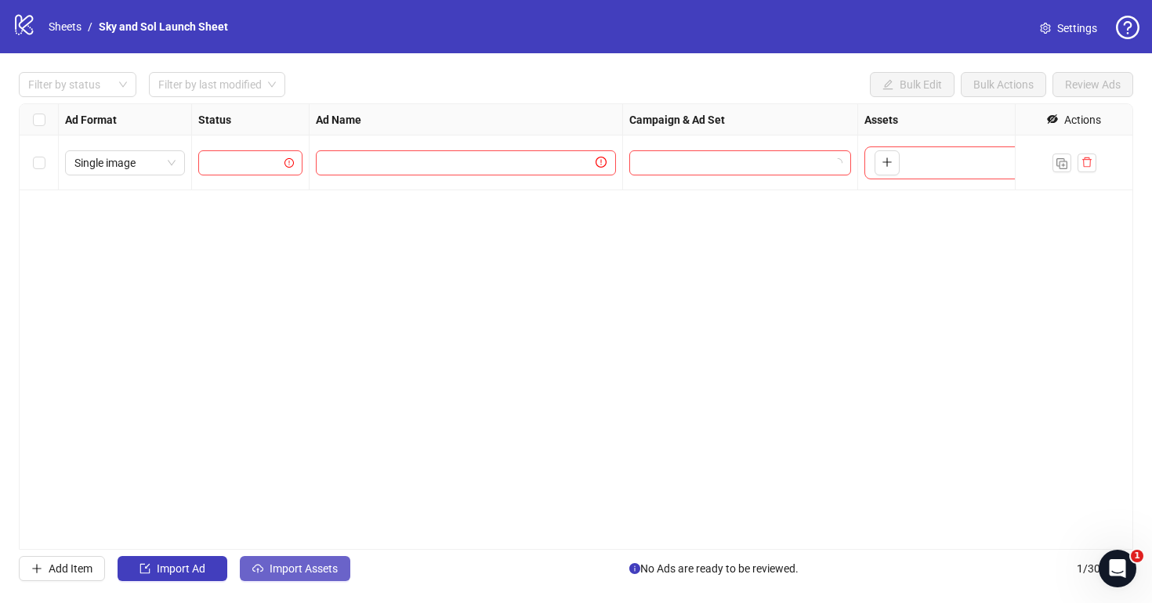
click at [258, 574] on icon "cloud-upload" at bounding box center [257, 568] width 11 height 11
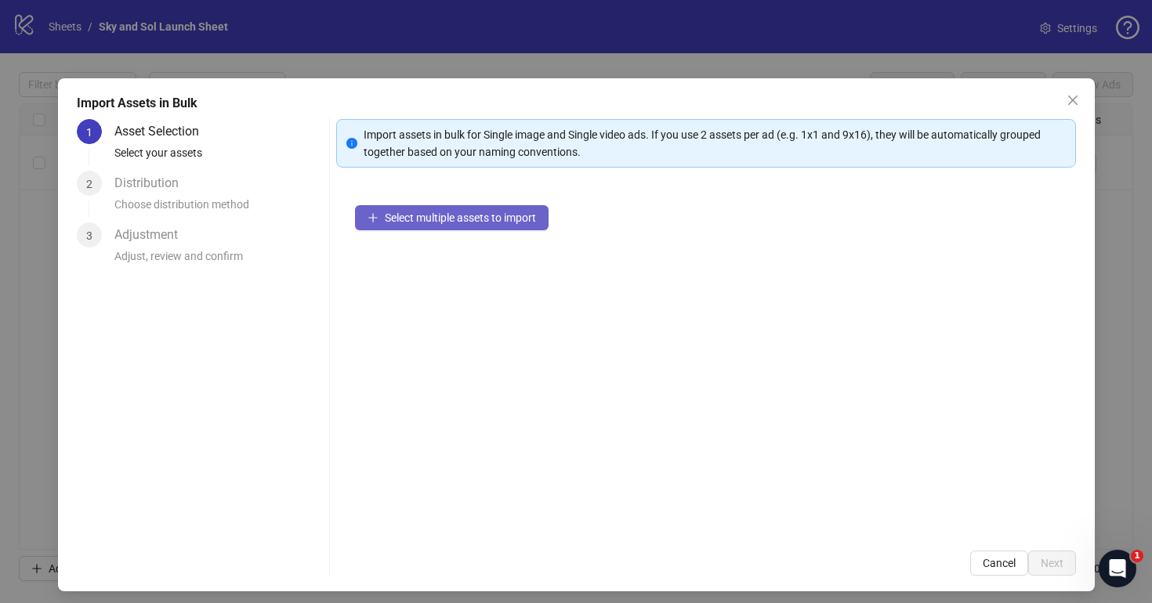
click at [456, 209] on button "Select multiple assets to import" at bounding box center [452, 217] width 194 height 25
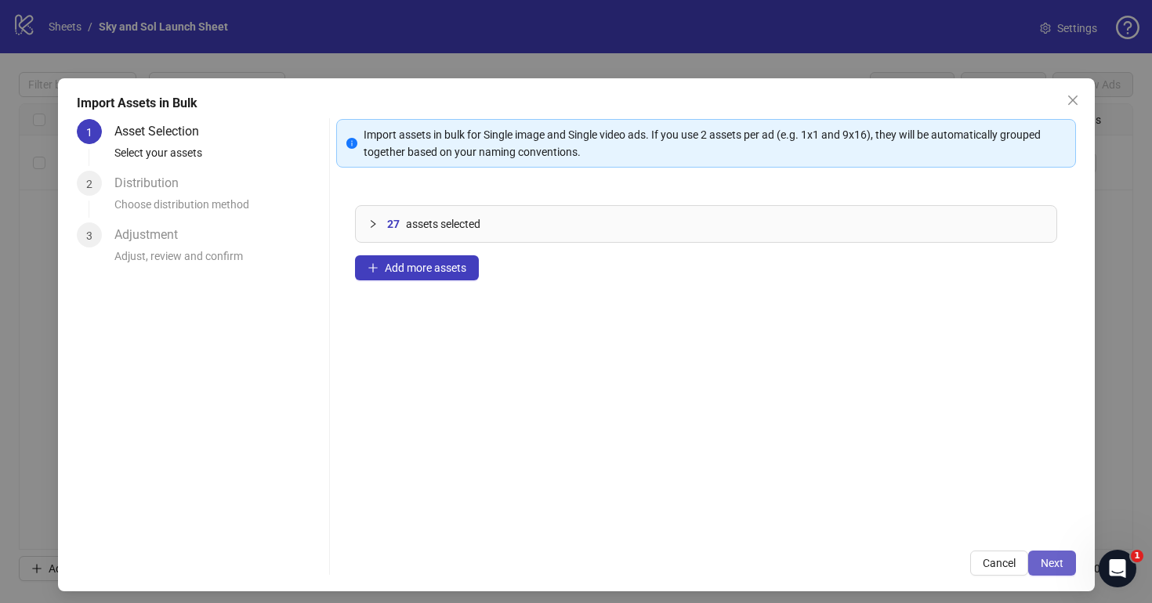
click at [1060, 554] on button "Next" at bounding box center [1052, 563] width 48 height 25
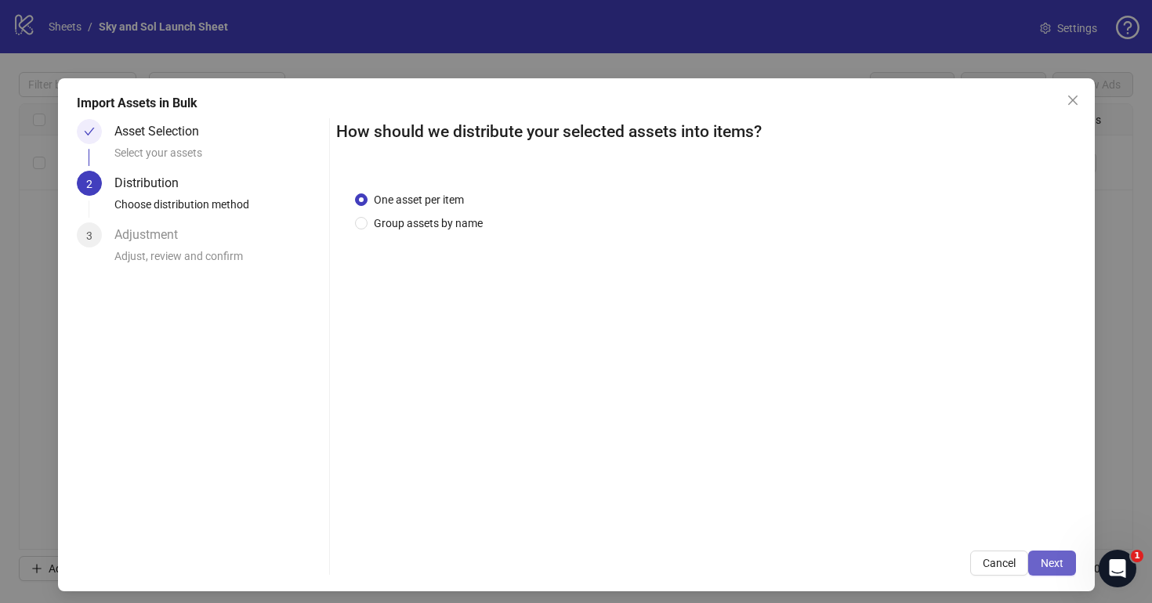
click at [1056, 565] on span "Next" at bounding box center [1052, 563] width 23 height 13
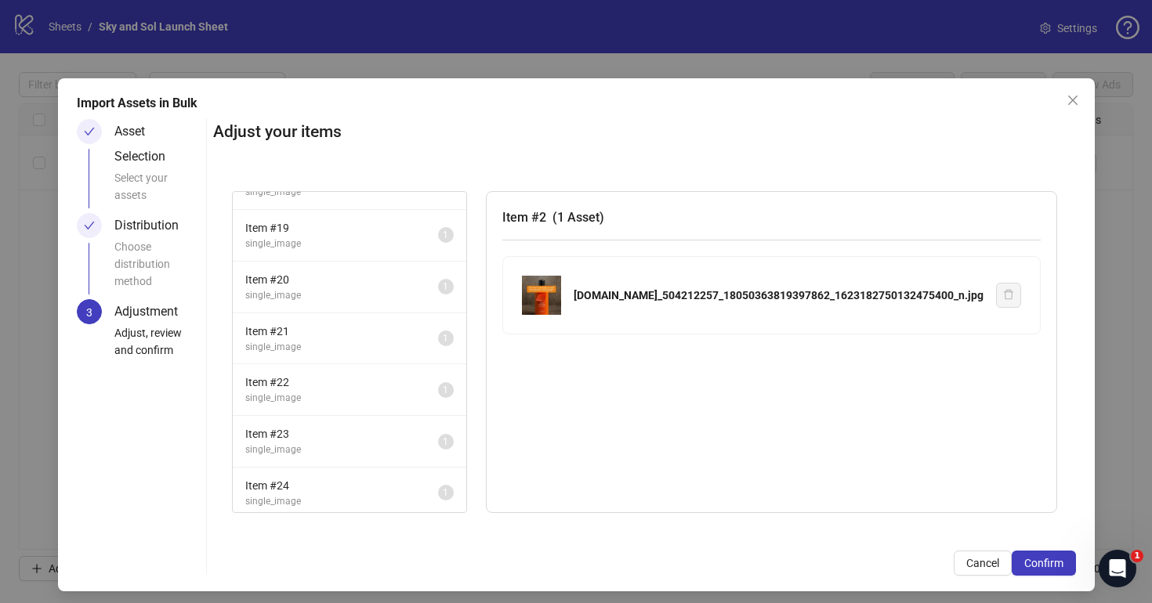
scroll to position [1071, 0]
click at [1045, 570] on button "Confirm" at bounding box center [1044, 563] width 64 height 25
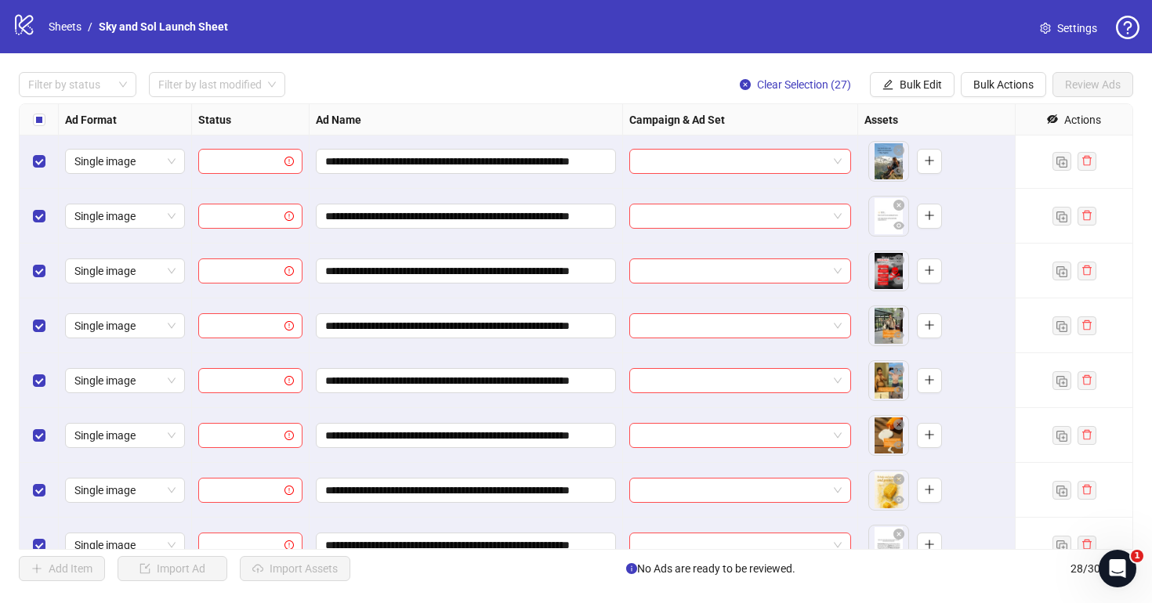
scroll to position [0, 0]
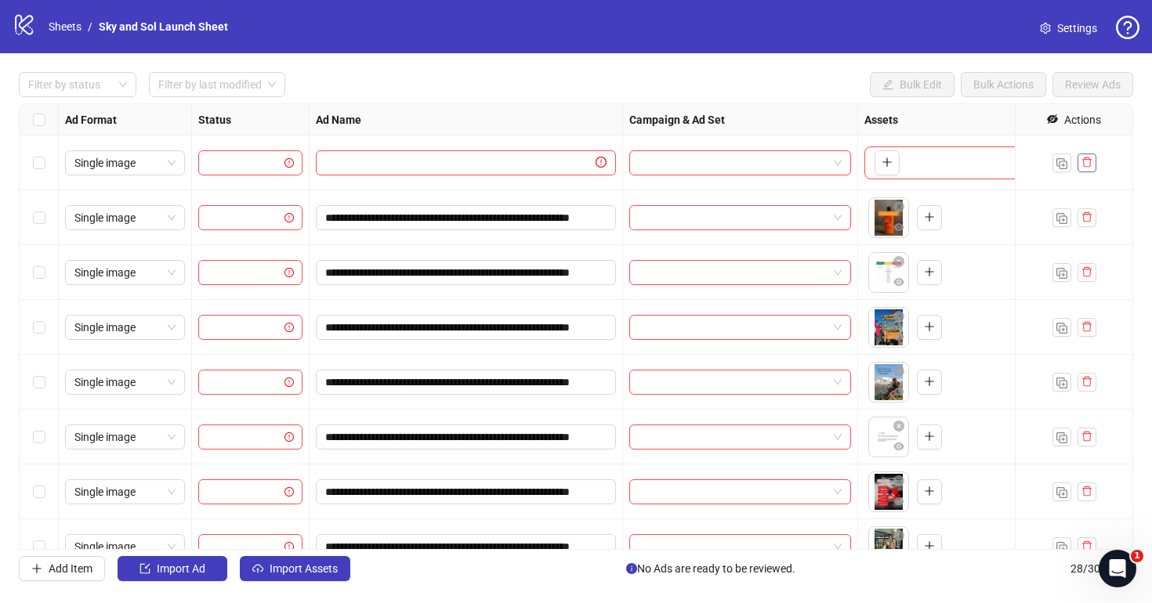
click at [1083, 159] on icon "delete" at bounding box center [1086, 163] width 9 height 10
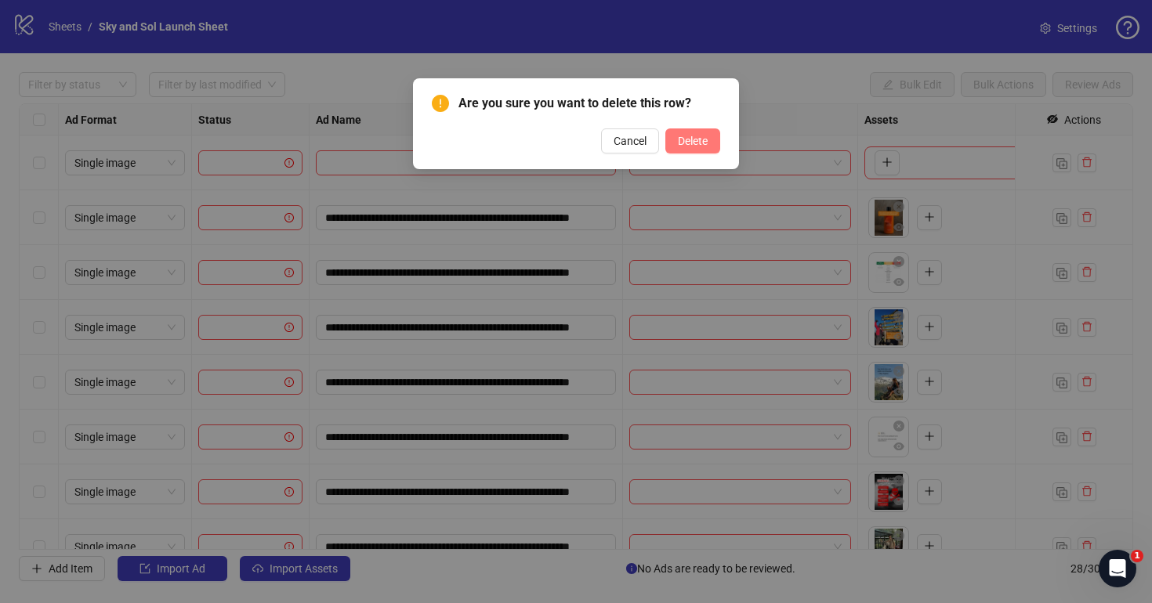
click at [678, 139] on span "Delete" at bounding box center [693, 141] width 30 height 13
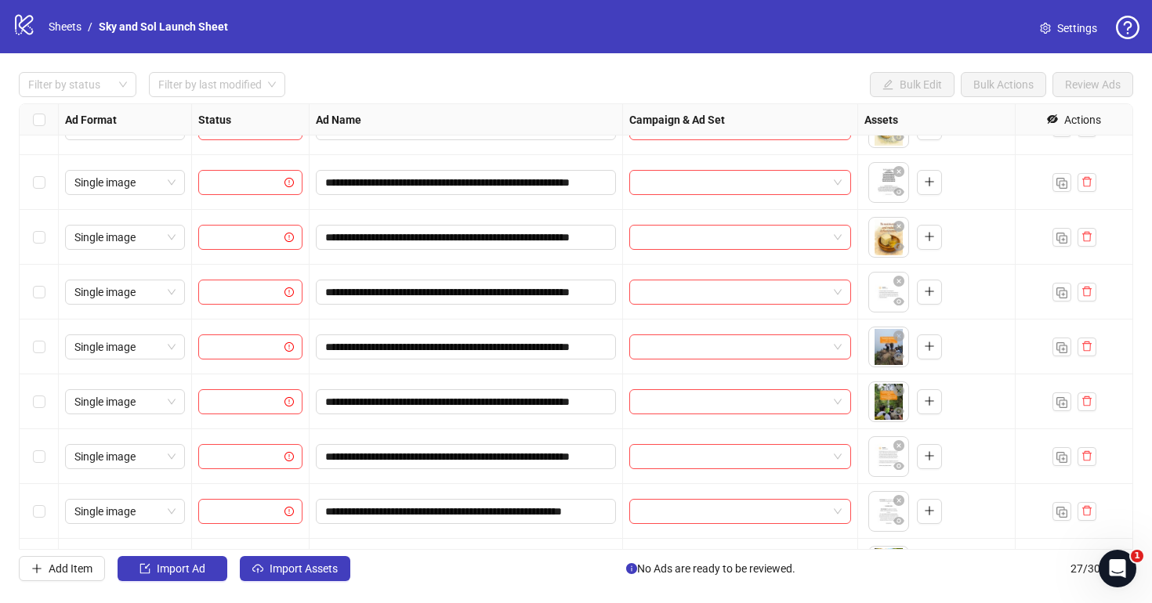
scroll to position [1067, 0]
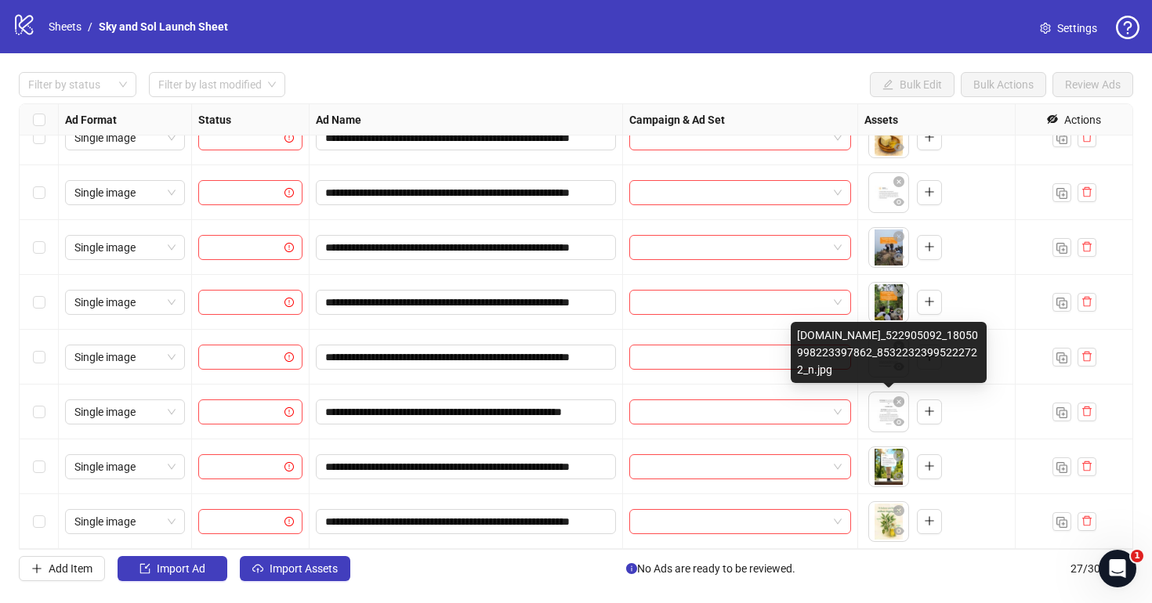
click at [882, 424] on body "**********" at bounding box center [576, 301] width 1152 height 603
click at [887, 418] on body "**********" at bounding box center [576, 301] width 1152 height 603
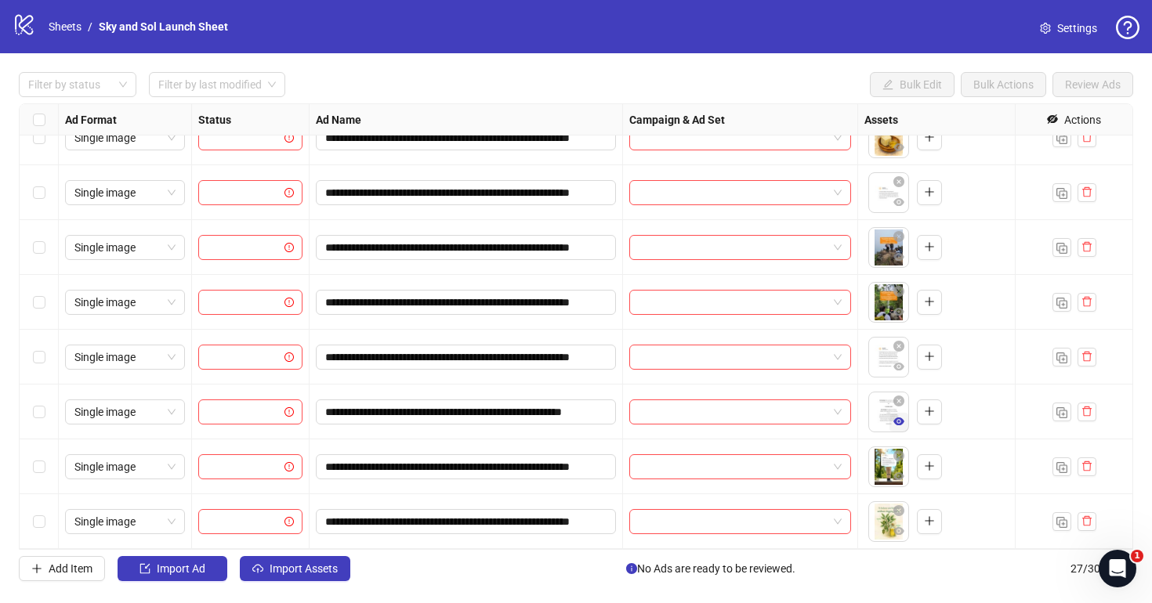
click at [903, 423] on icon "eye" at bounding box center [898, 422] width 11 height 8
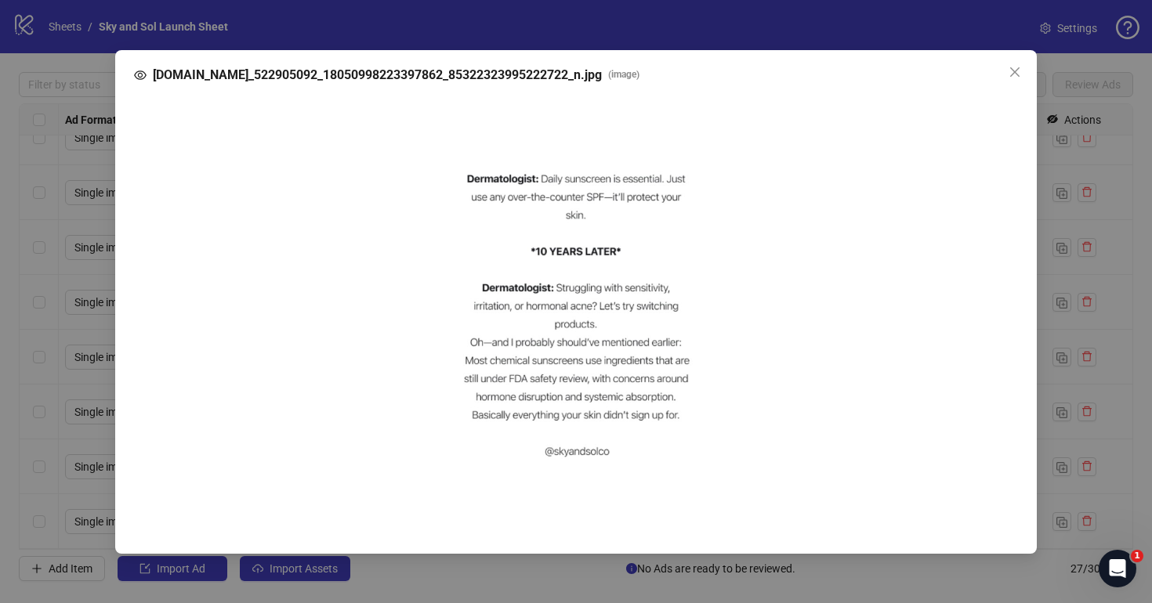
click at [582, 314] on img at bounding box center [576, 314] width 338 height 422
click at [1140, 290] on div "SnapInsta.to_522905092_18050998223397862_85322323995222722_n.jpg ( image )" at bounding box center [576, 301] width 1152 height 603
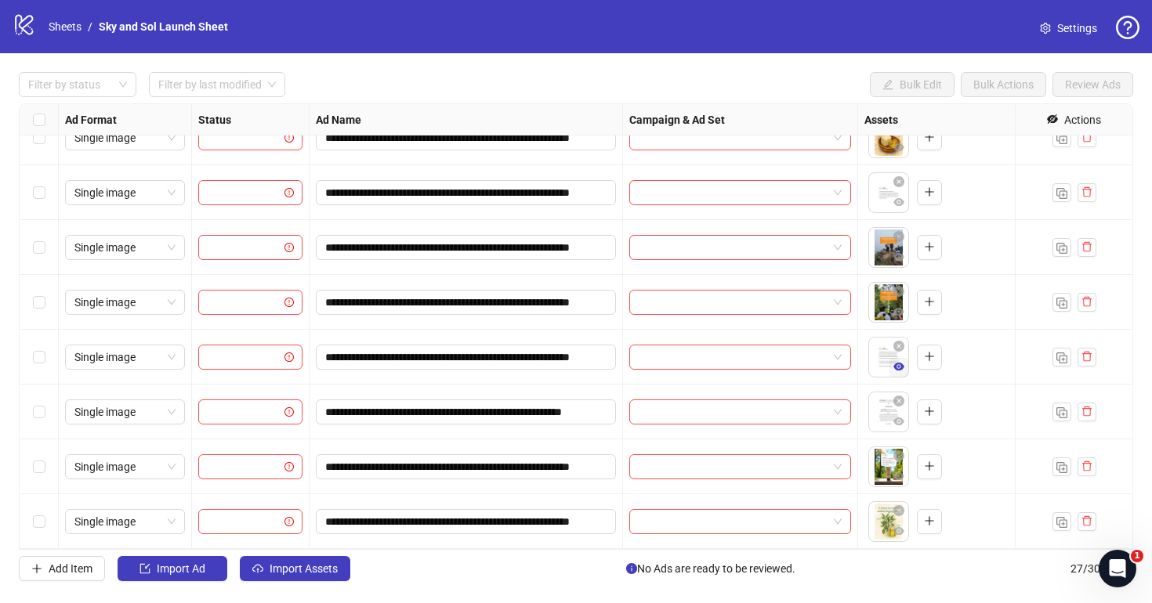
click at [900, 374] on button "button" at bounding box center [899, 367] width 19 height 19
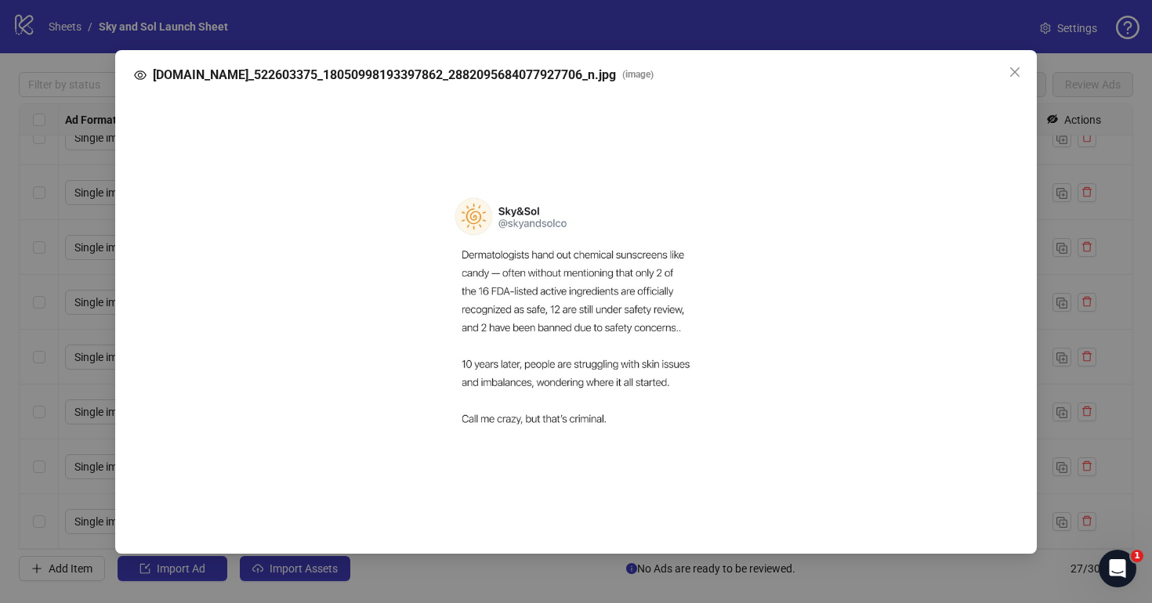
click at [561, 282] on img at bounding box center [576, 314] width 338 height 422
click at [1010, 71] on icon "close" at bounding box center [1015, 72] width 13 height 13
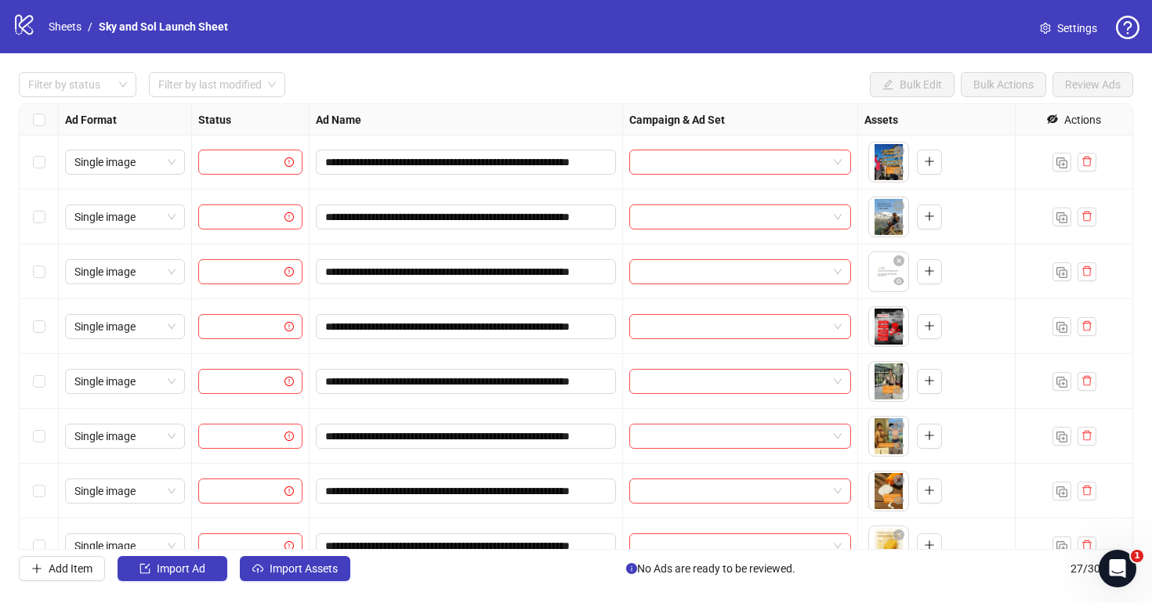
scroll to position [0, 0]
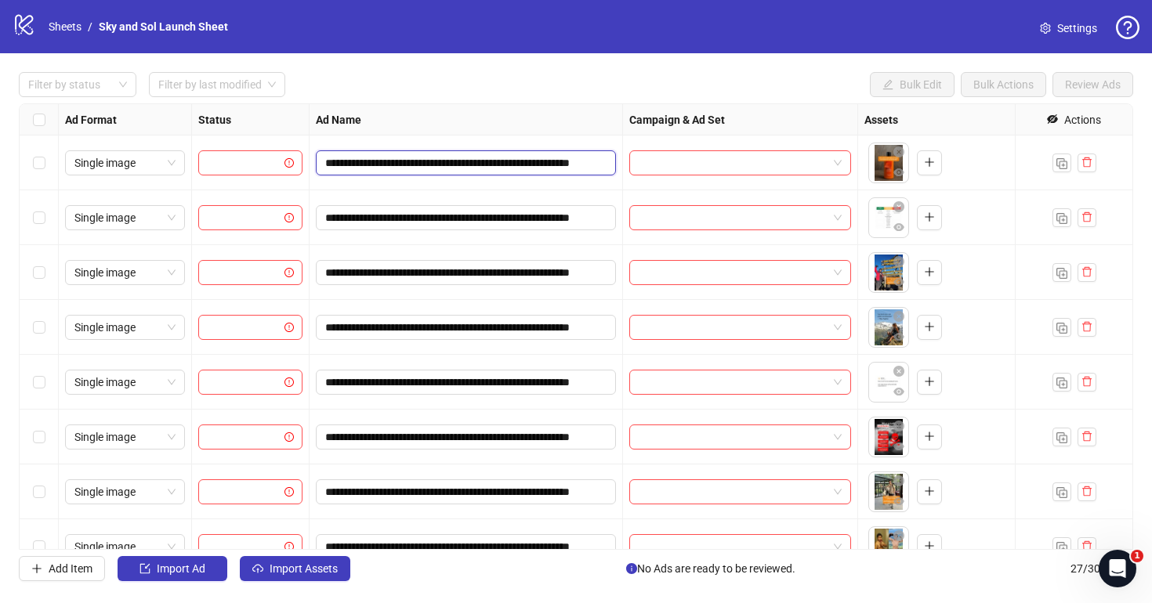
click at [509, 158] on input "**********" at bounding box center [464, 162] width 278 height 17
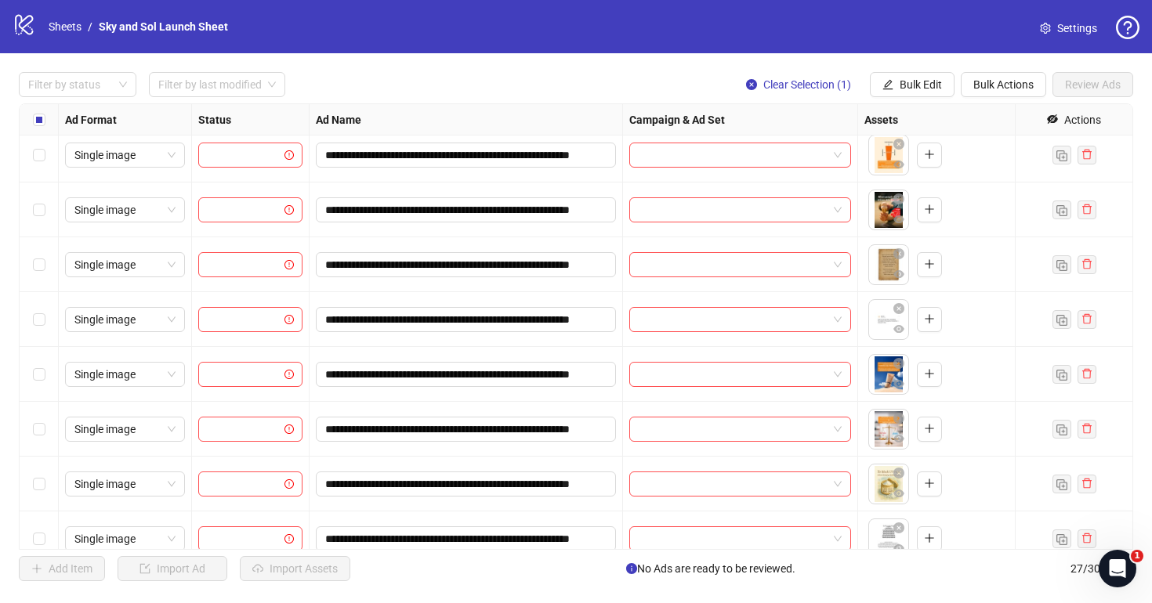
scroll to position [608, 0]
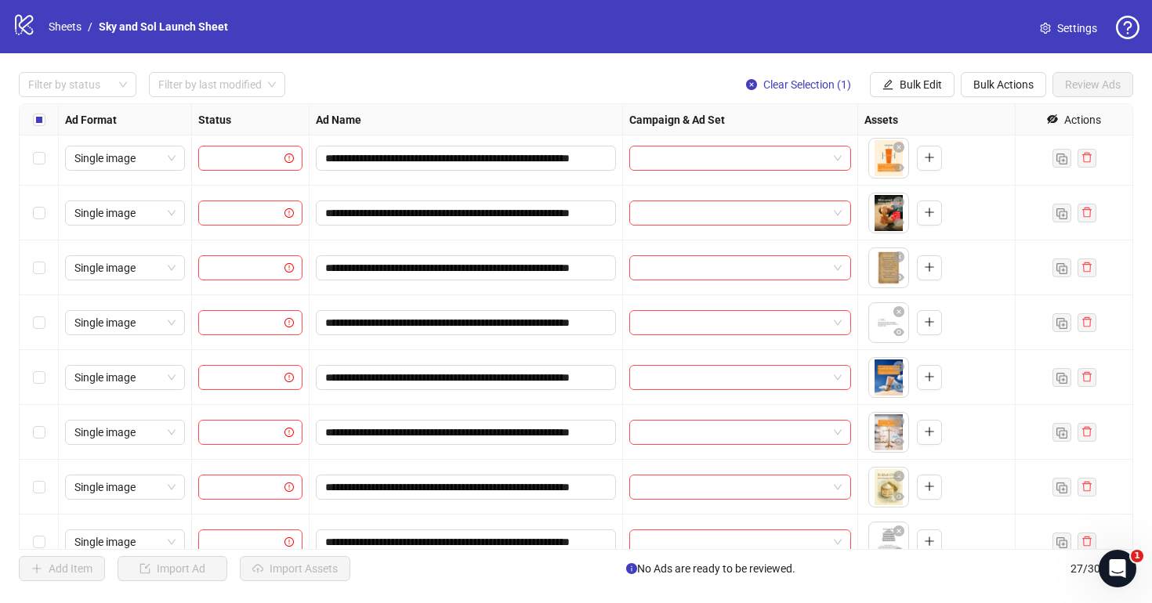
click at [47, 206] on div "Select row 13" at bounding box center [39, 213] width 39 height 55
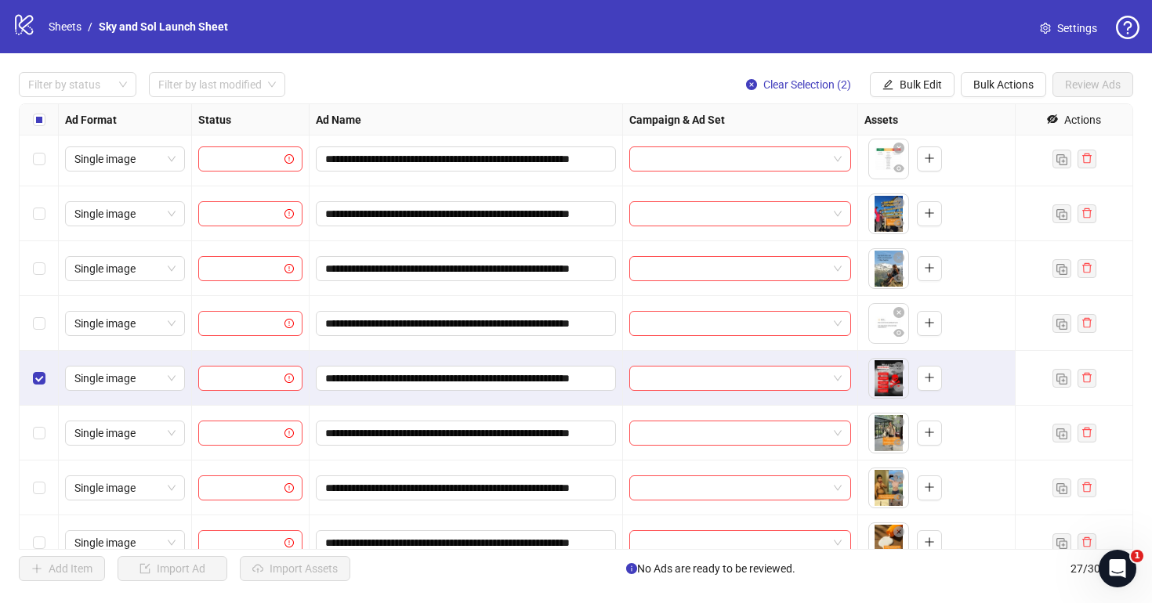
scroll to position [48, 0]
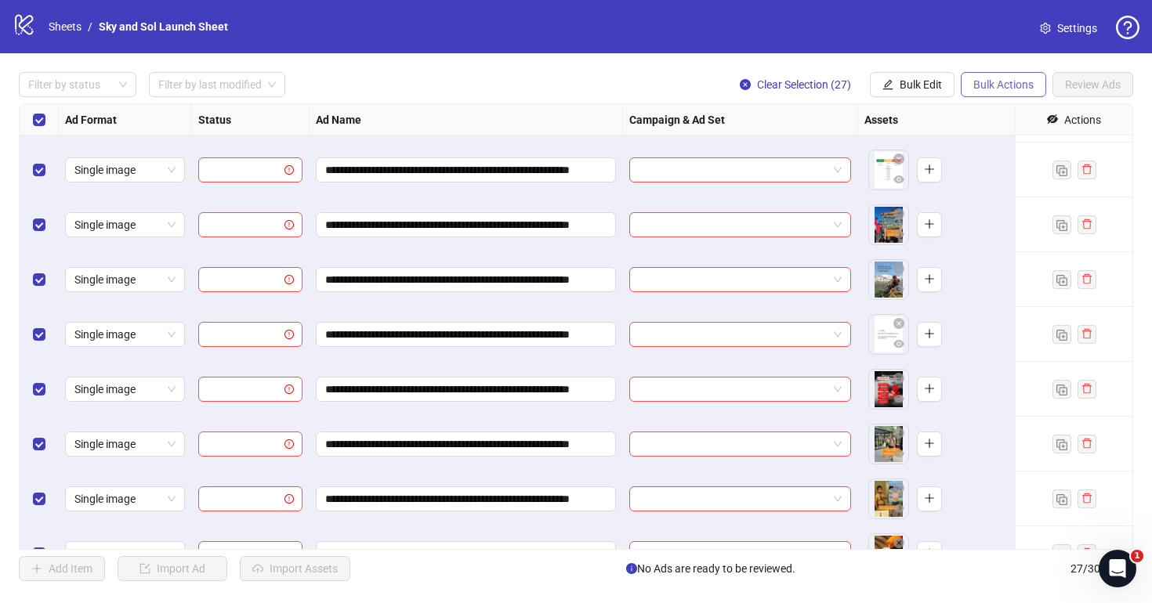
click at [1020, 83] on span "Bulk Actions" at bounding box center [1003, 84] width 60 height 13
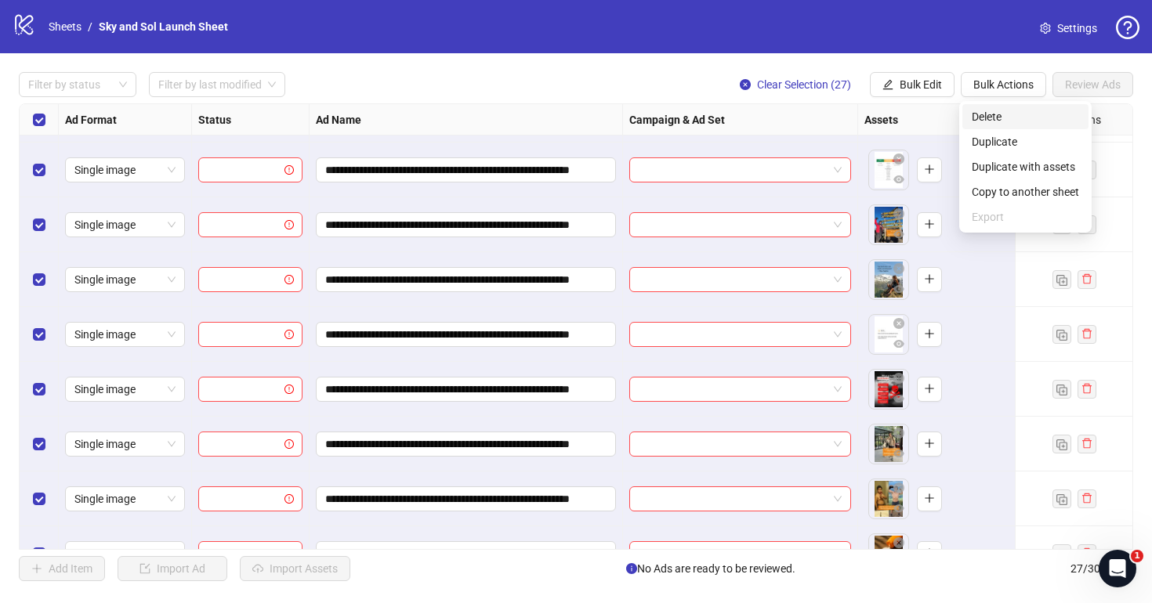
click at [1012, 122] on span "Delete" at bounding box center [1025, 116] width 107 height 17
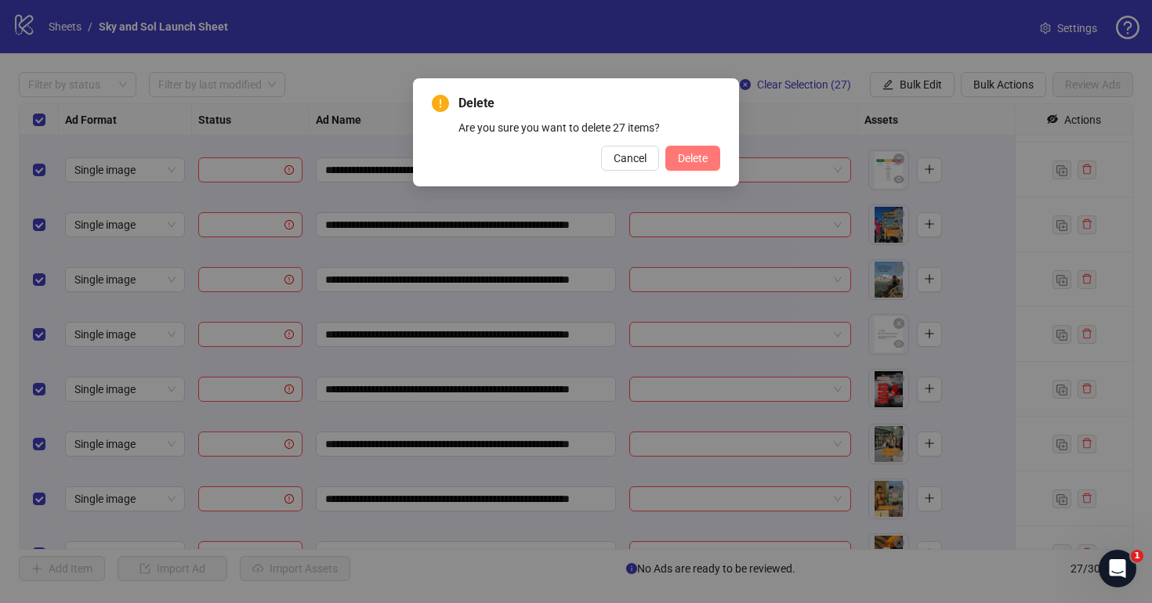
click at [708, 154] on button "Delete" at bounding box center [692, 158] width 55 height 25
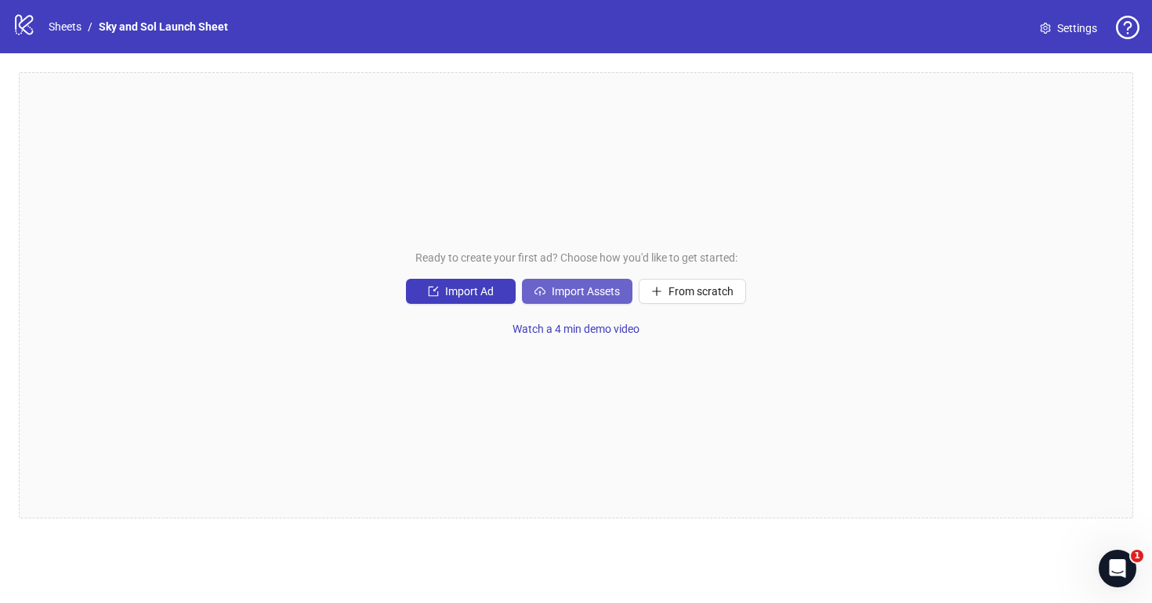
click at [554, 288] on span "Import Assets" at bounding box center [586, 291] width 68 height 13
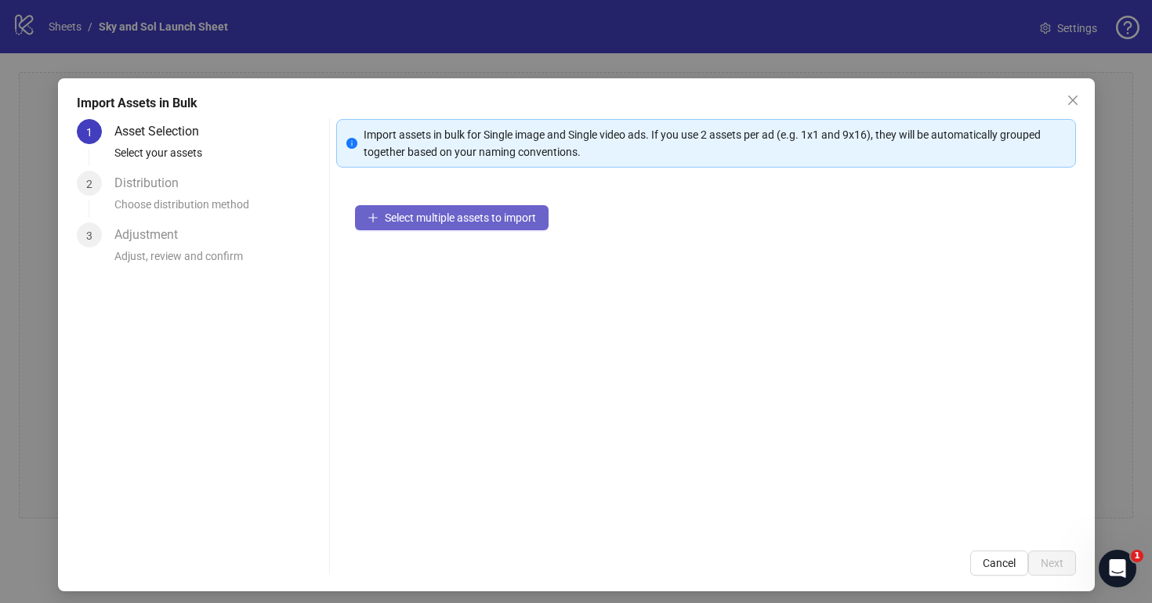
click at [493, 213] on span "Select multiple assets to import" at bounding box center [460, 218] width 151 height 13
click at [520, 216] on span "Select multiple assets to import" at bounding box center [460, 218] width 151 height 13
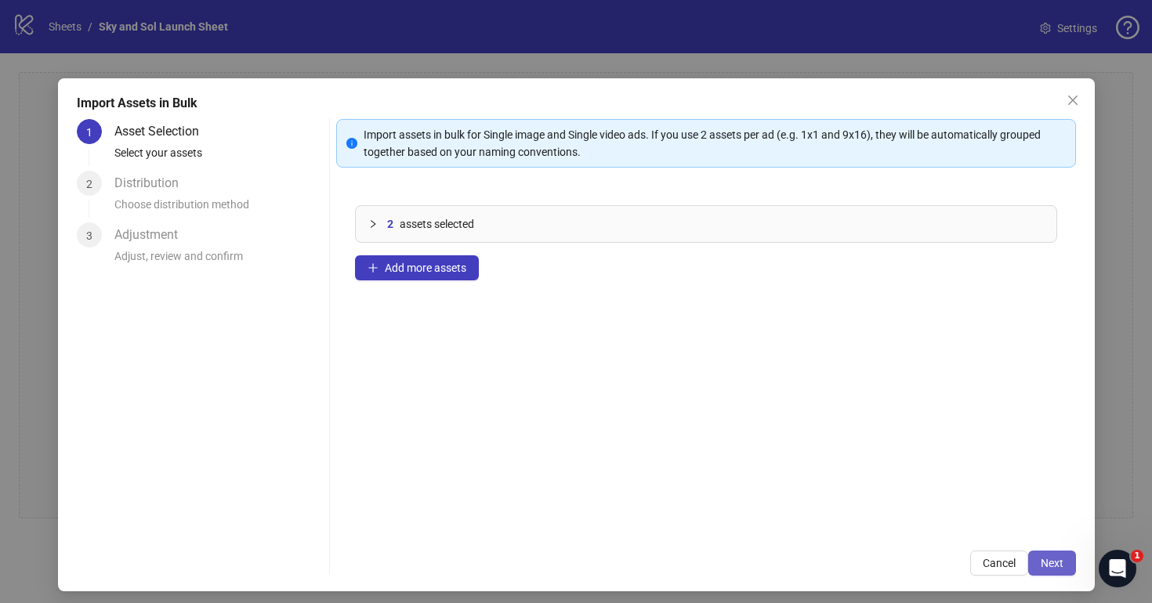
click at [1055, 570] on button "Next" at bounding box center [1052, 563] width 48 height 25
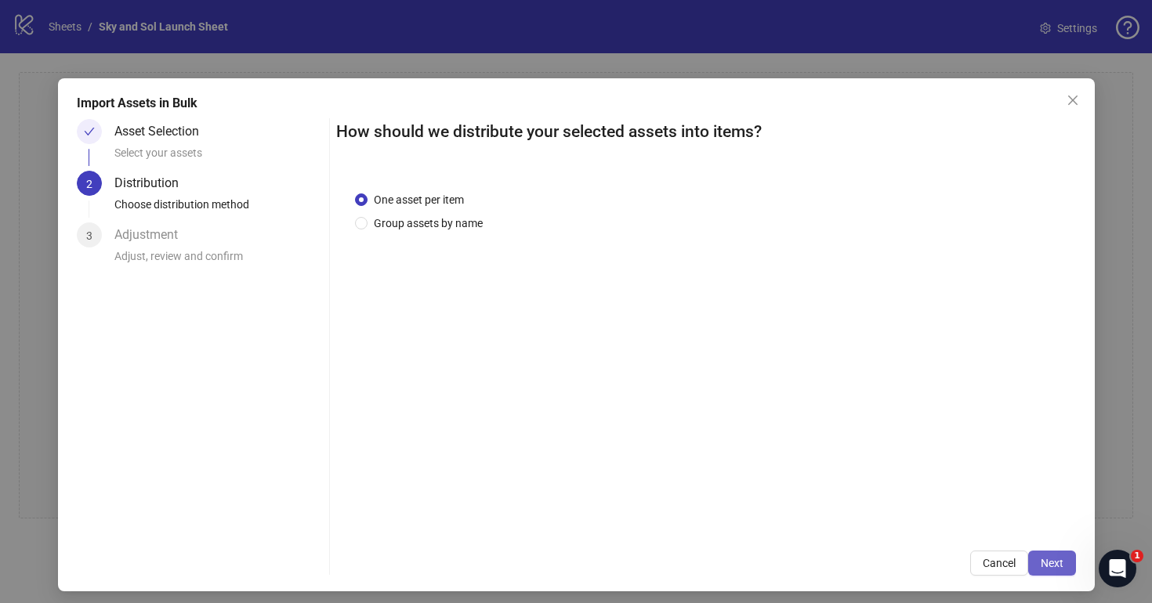
click at [1054, 570] on button "Next" at bounding box center [1052, 563] width 48 height 25
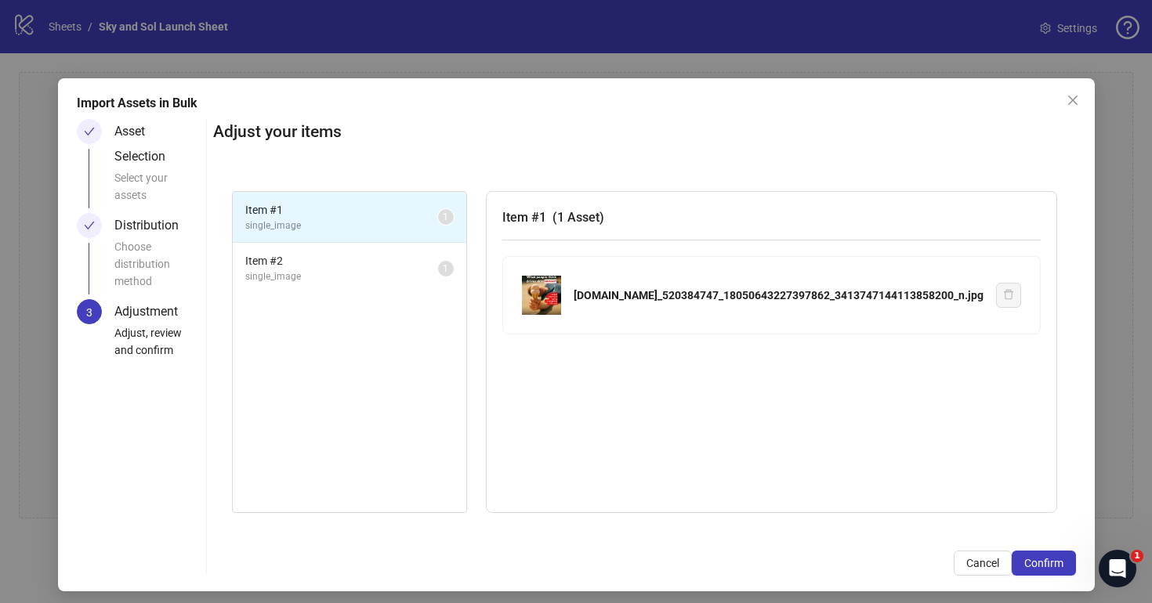
click at [1054, 570] on button "Confirm" at bounding box center [1044, 563] width 64 height 25
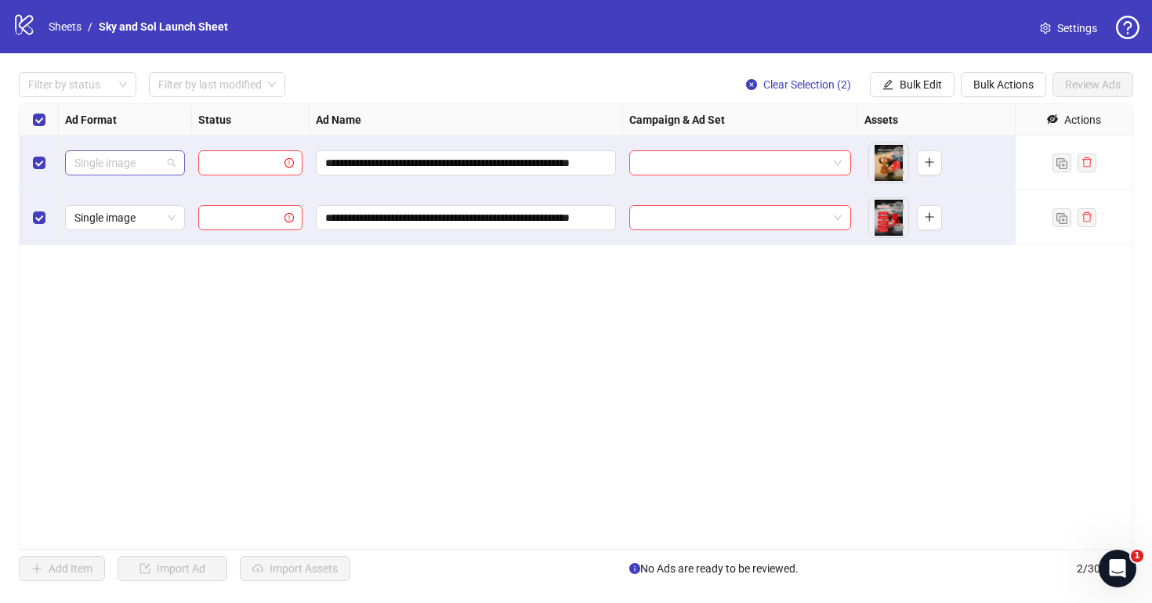
click at [126, 168] on span "Single image" at bounding box center [124, 163] width 101 height 24
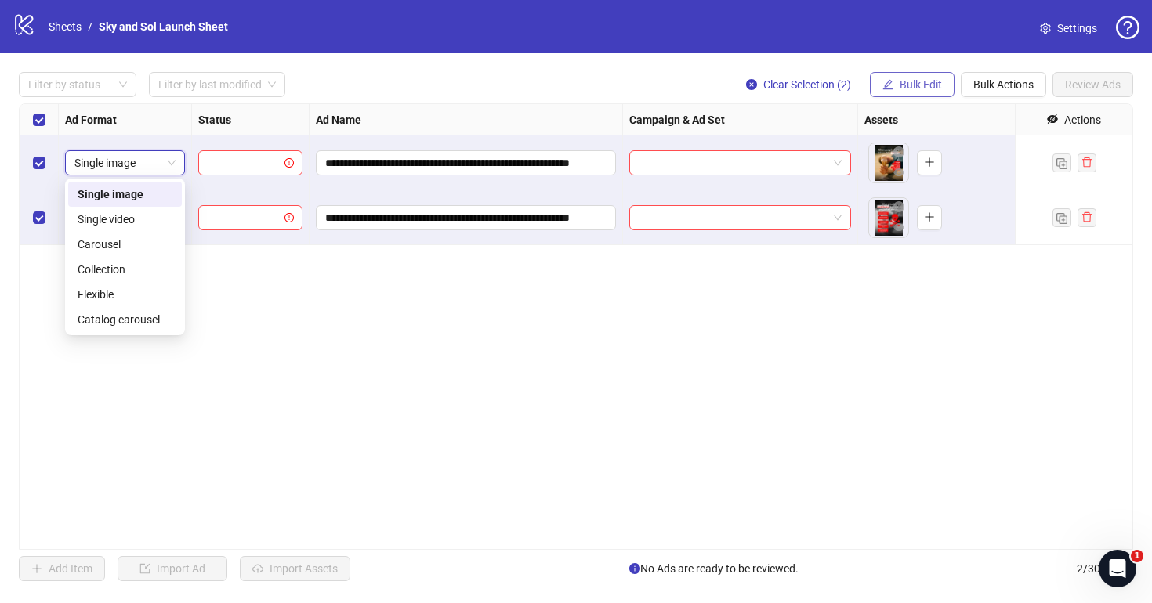
click at [915, 80] on span "Bulk Edit" at bounding box center [921, 84] width 42 height 13
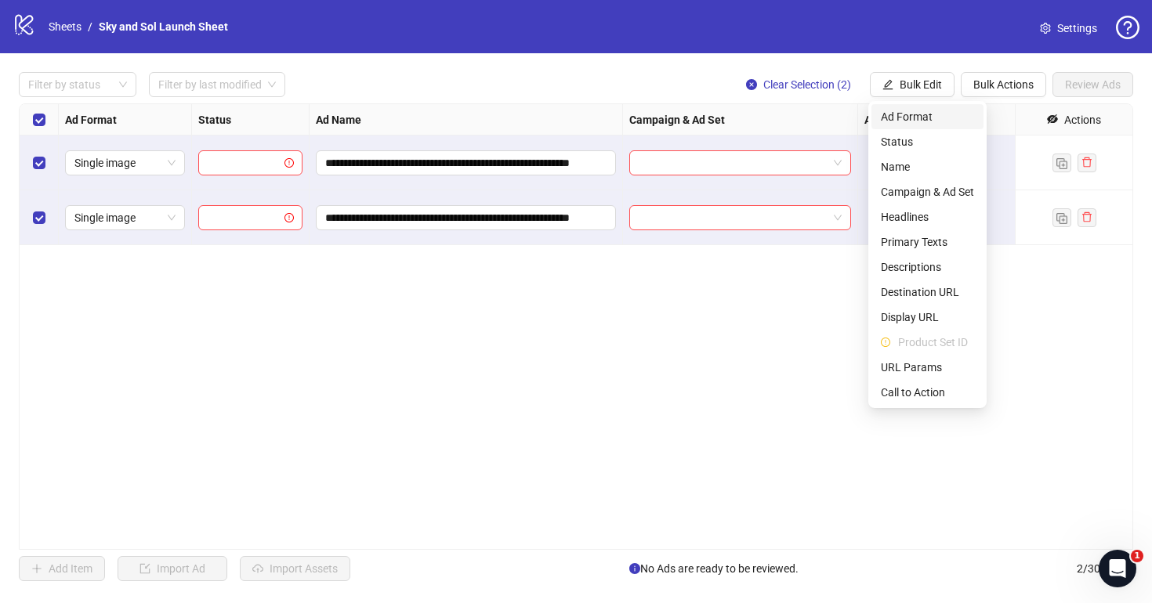
click at [911, 122] on span "Ad Format" at bounding box center [927, 116] width 93 height 17
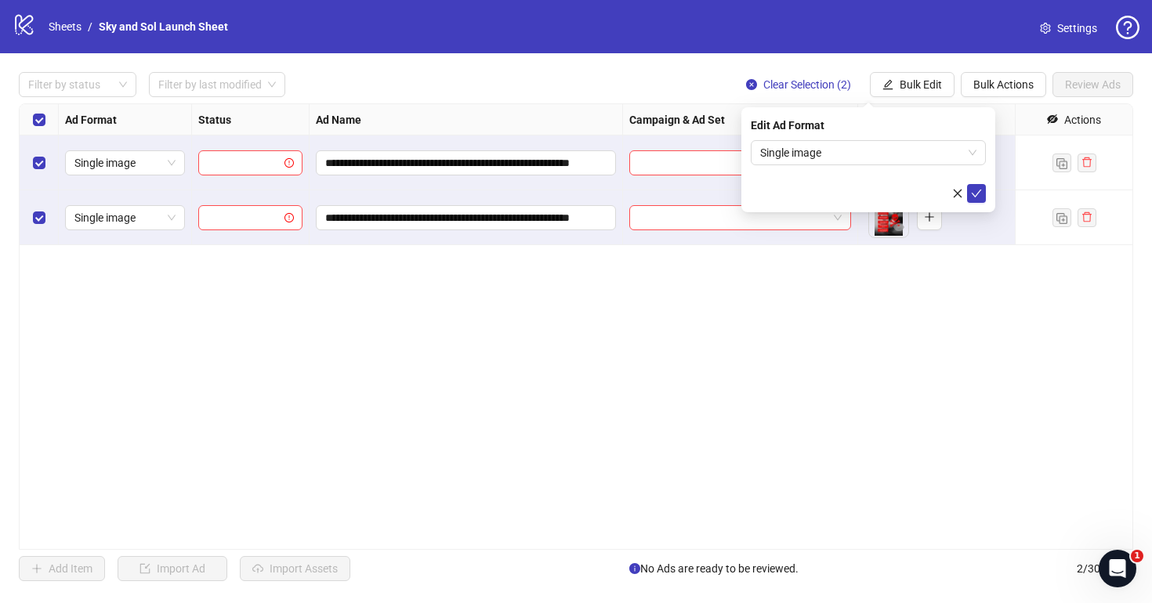
click at [882, 172] on form "Single image" at bounding box center [868, 171] width 235 height 63
click at [882, 157] on span "Single image" at bounding box center [868, 153] width 216 height 24
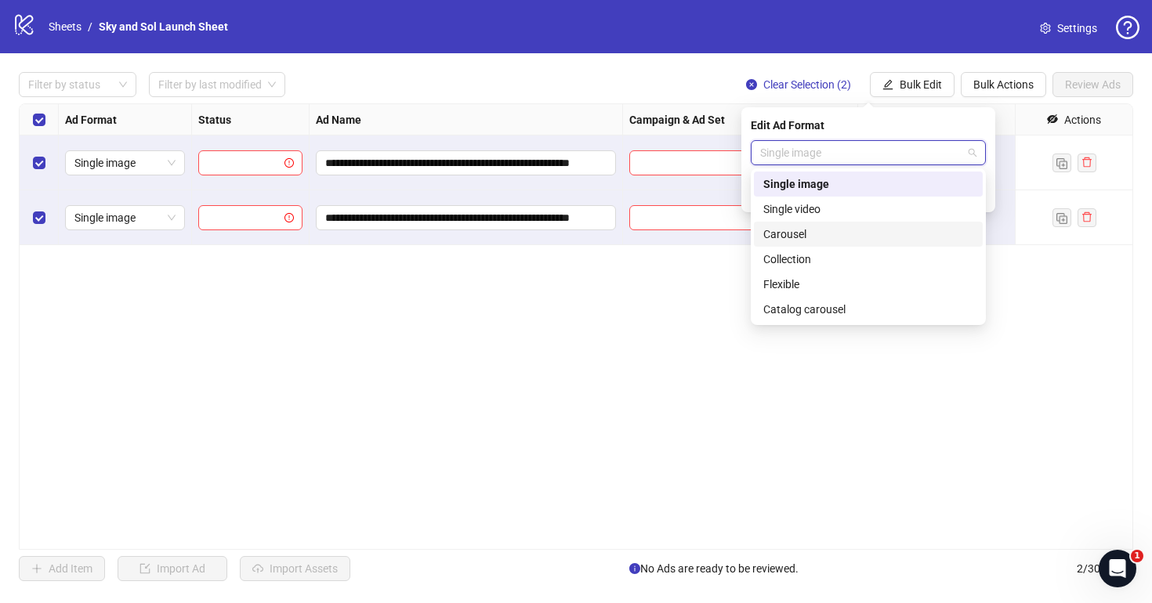
click at [852, 226] on div "Carousel" at bounding box center [868, 234] width 210 height 17
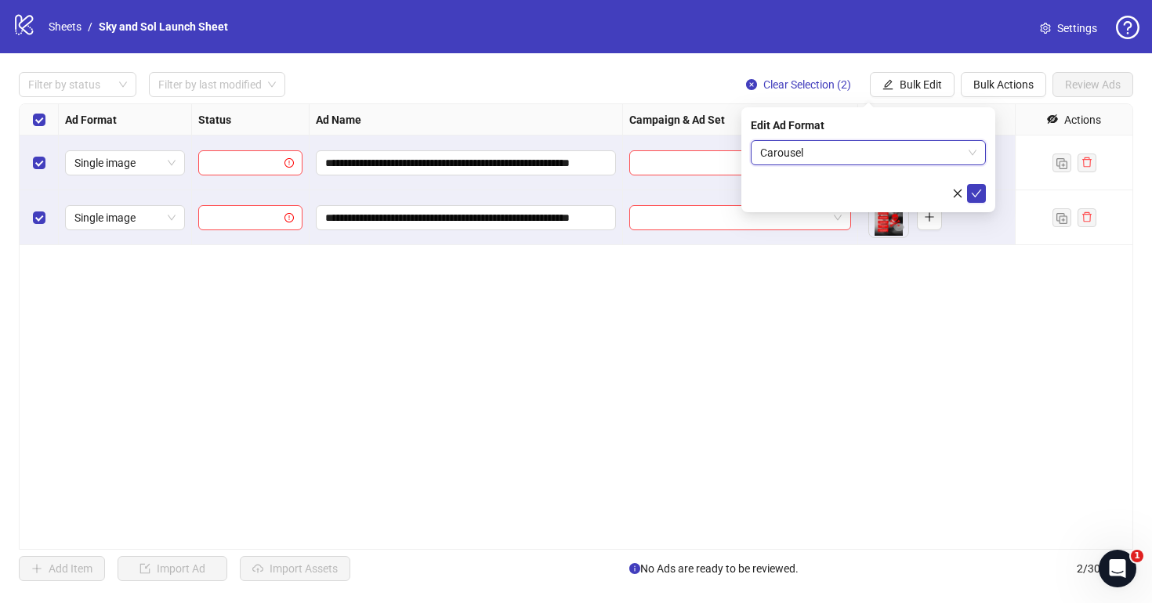
click at [974, 183] on form "Carousel Carousel" at bounding box center [868, 171] width 235 height 63
click at [977, 194] on icon "check" at bounding box center [976, 193] width 11 height 11
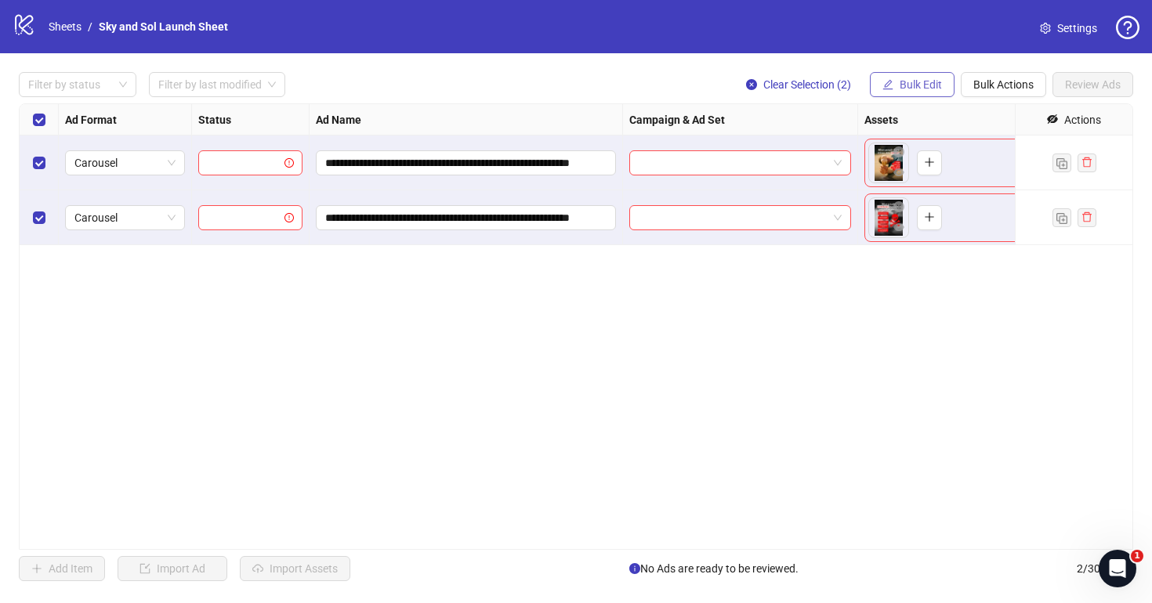
click at [926, 91] on button "Bulk Edit" at bounding box center [912, 84] width 85 height 25
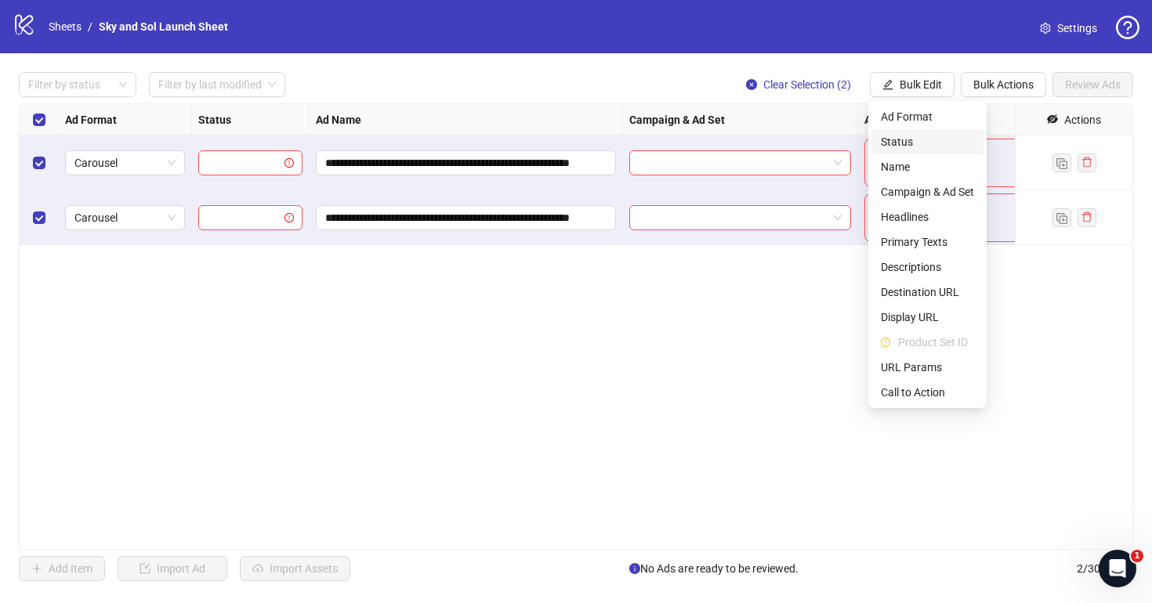
click at [900, 145] on span "Status" at bounding box center [927, 141] width 93 height 17
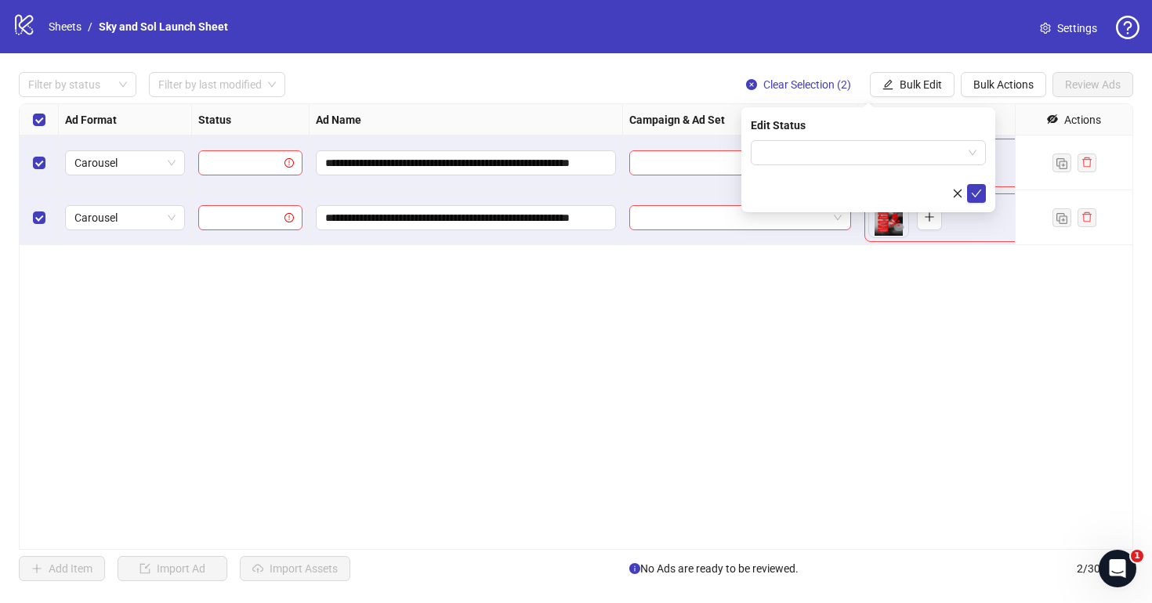
click at [859, 165] on form at bounding box center [868, 171] width 235 height 63
click at [854, 160] on input "search" at bounding box center [861, 153] width 202 height 24
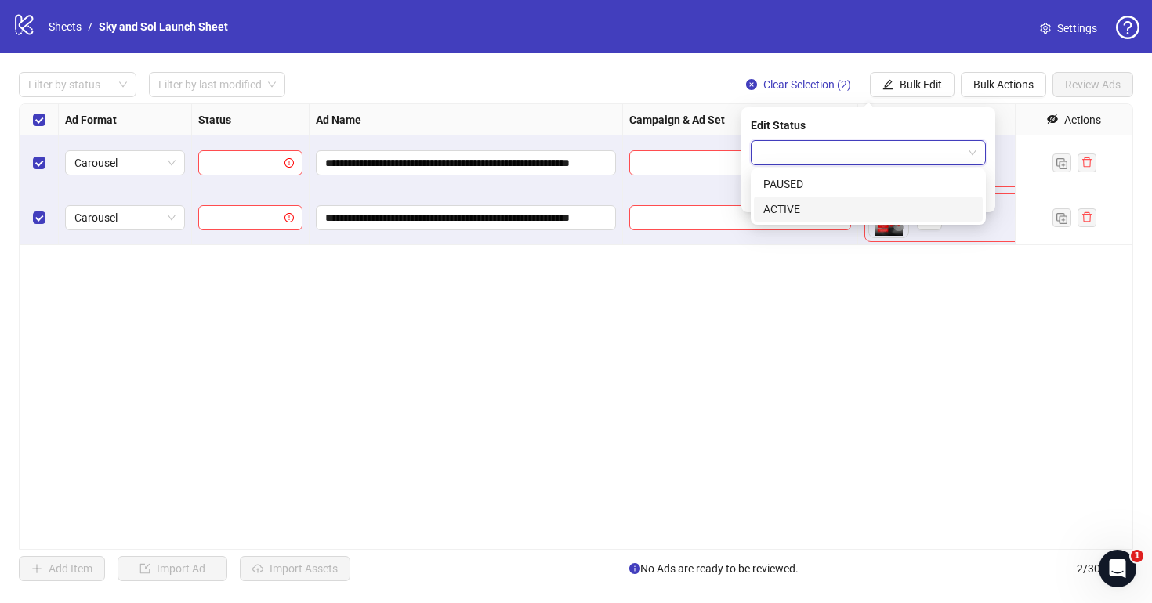
click at [853, 209] on div "ACTIVE" at bounding box center [868, 209] width 210 height 17
click at [973, 194] on icon "check" at bounding box center [977, 194] width 10 height 8
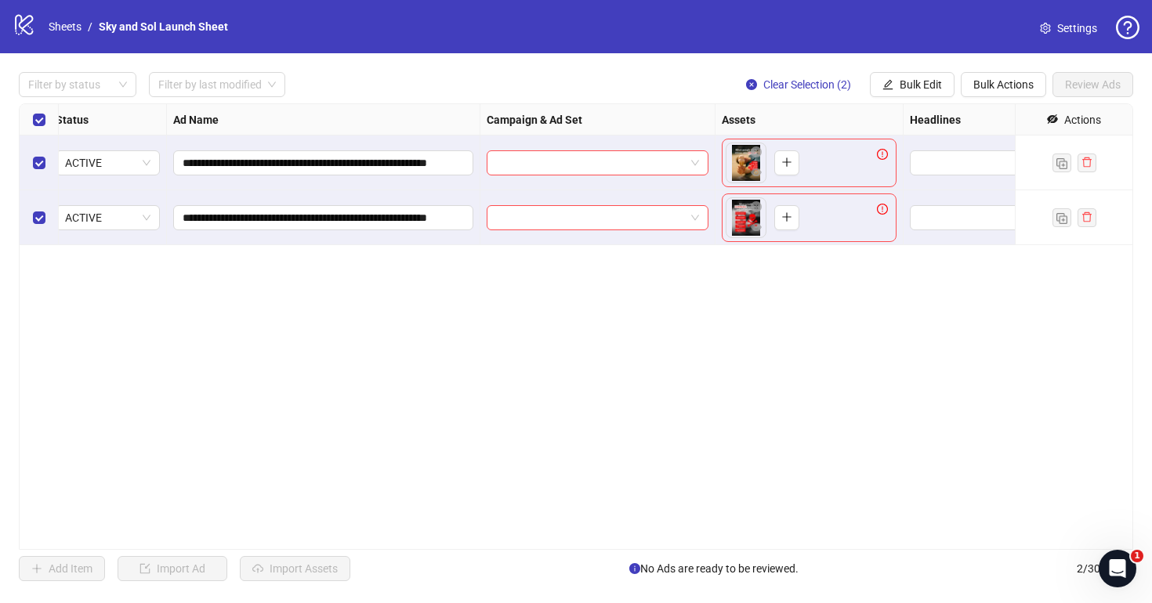
scroll to position [0, 183]
